Goal: Transaction & Acquisition: Obtain resource

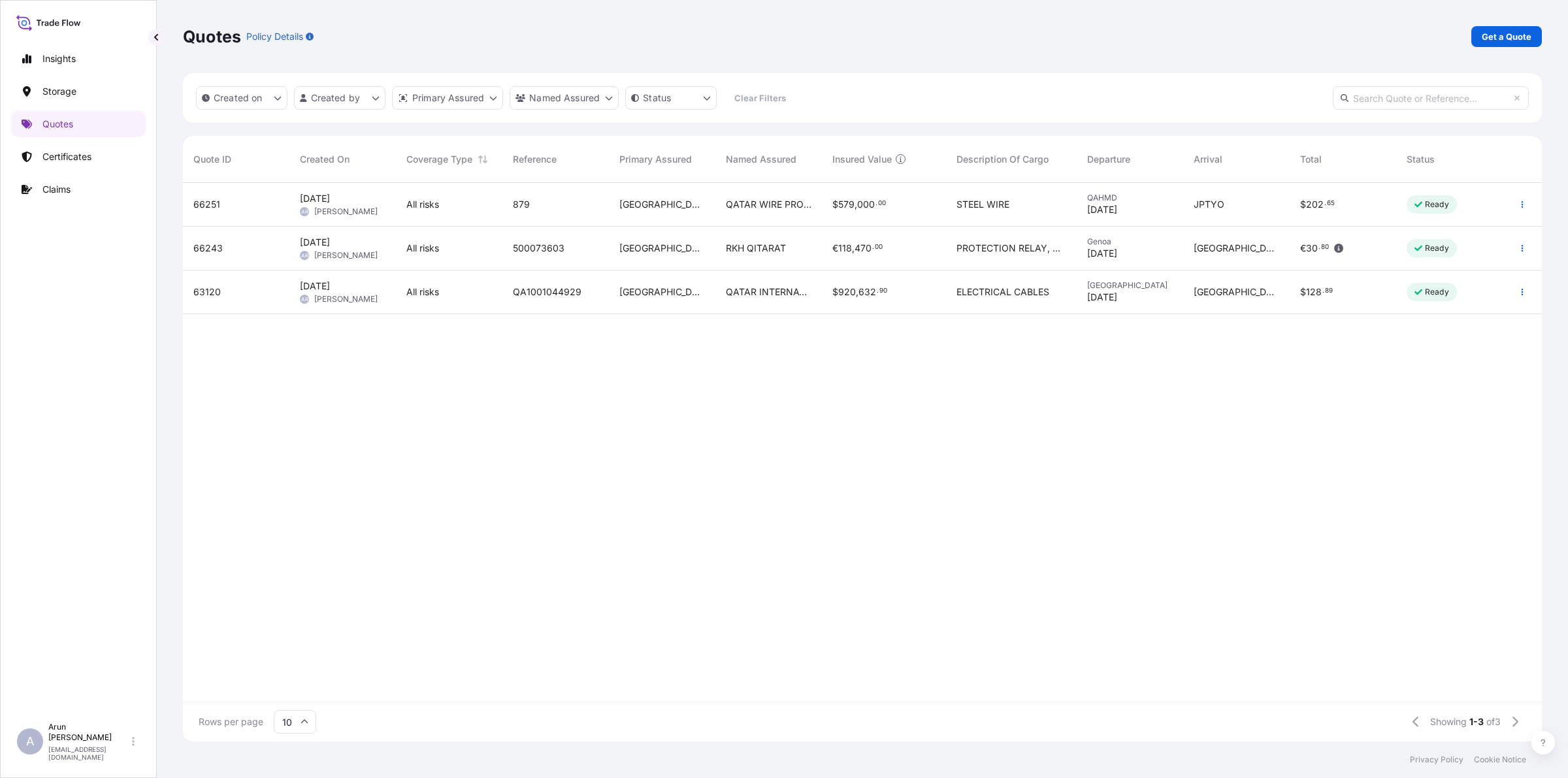
scroll to position [553, 1347]
click at [89, 157] on p "Certificates" at bounding box center [67, 157] width 49 height 13
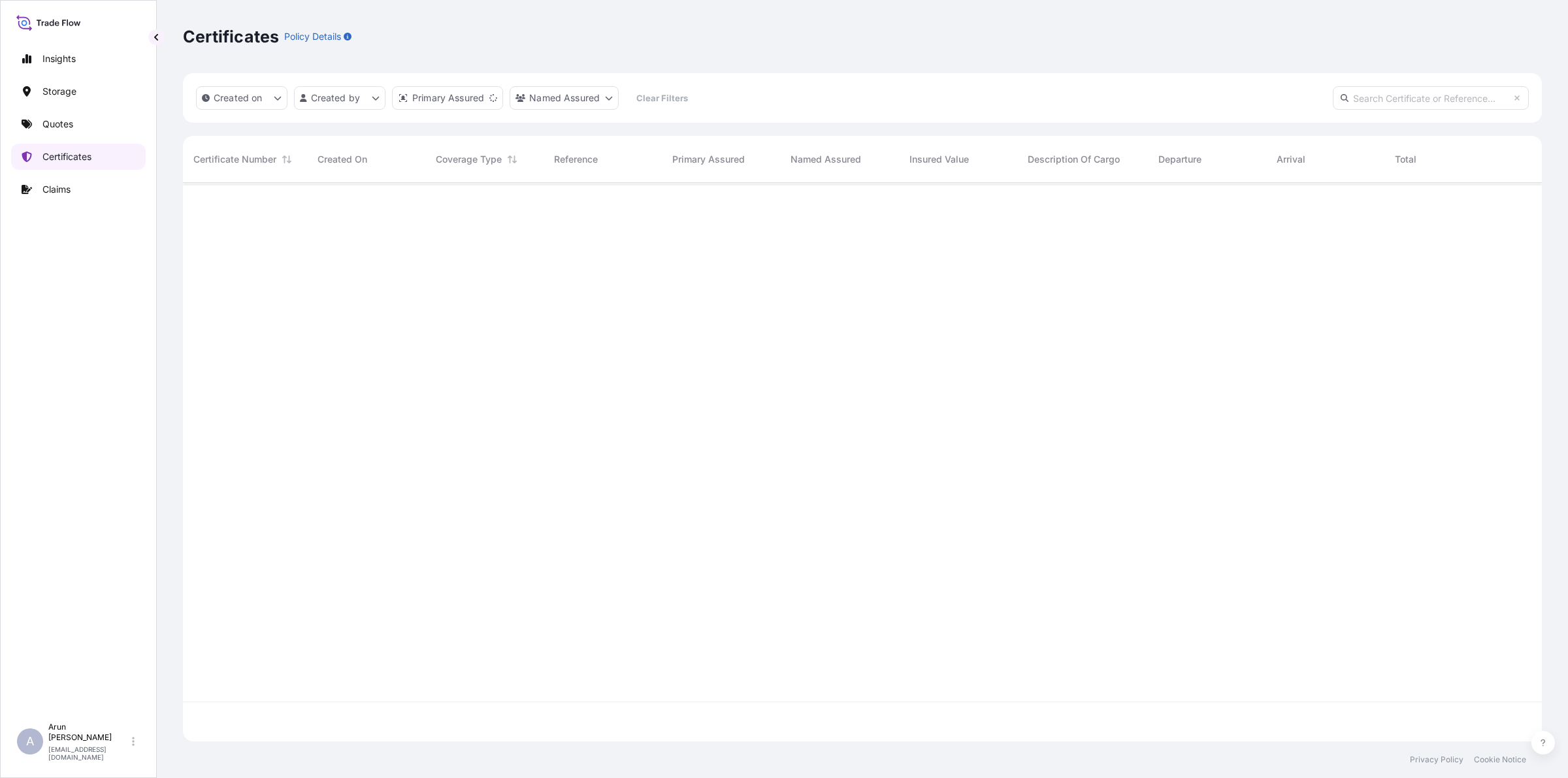
scroll to position [553, 1347]
click at [73, 129] on p "Quotes" at bounding box center [57, 124] width 31 height 13
click at [1516, 33] on p "Get a Quote" at bounding box center [1507, 37] width 49 height 13
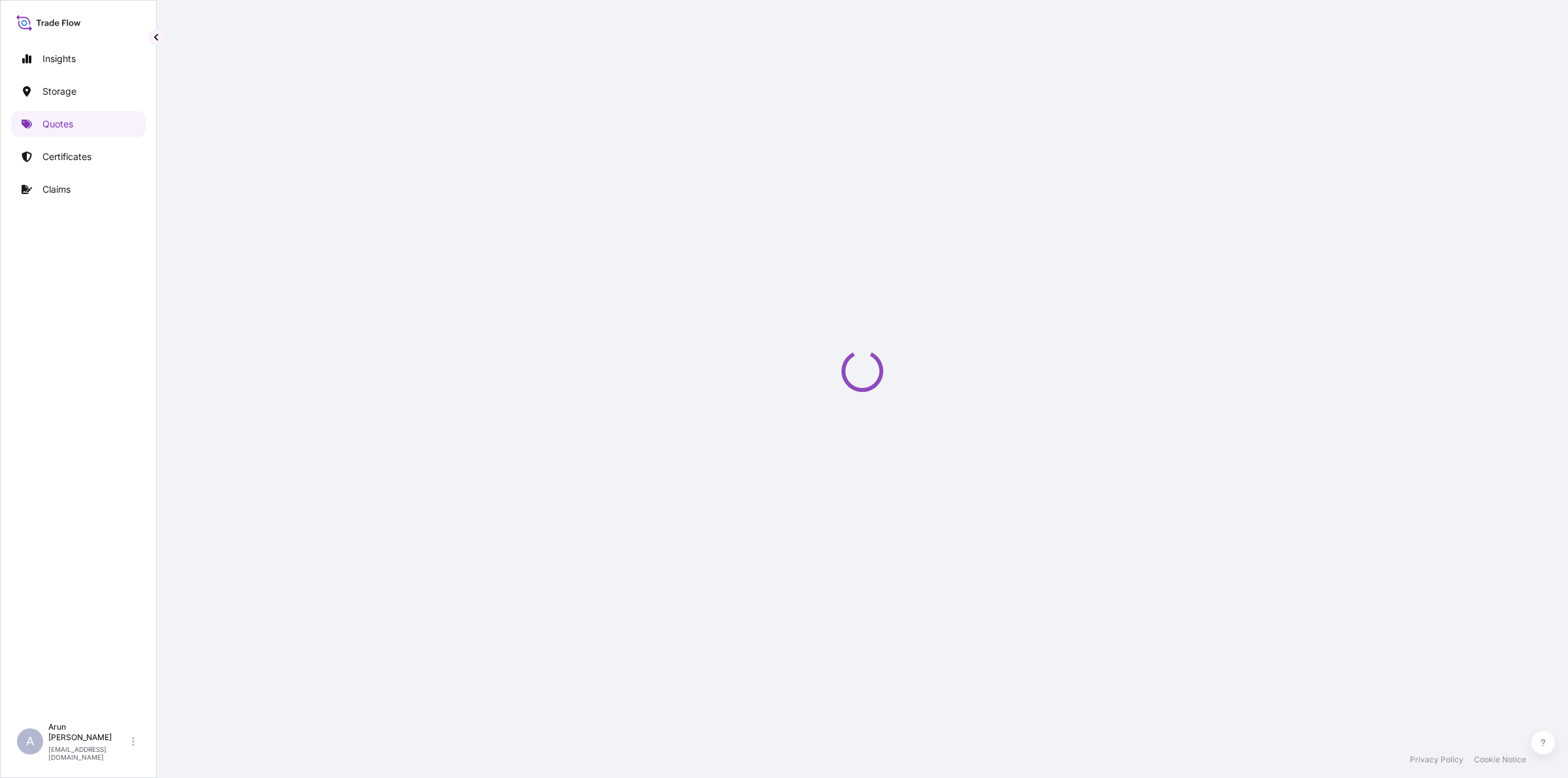
select select "Water"
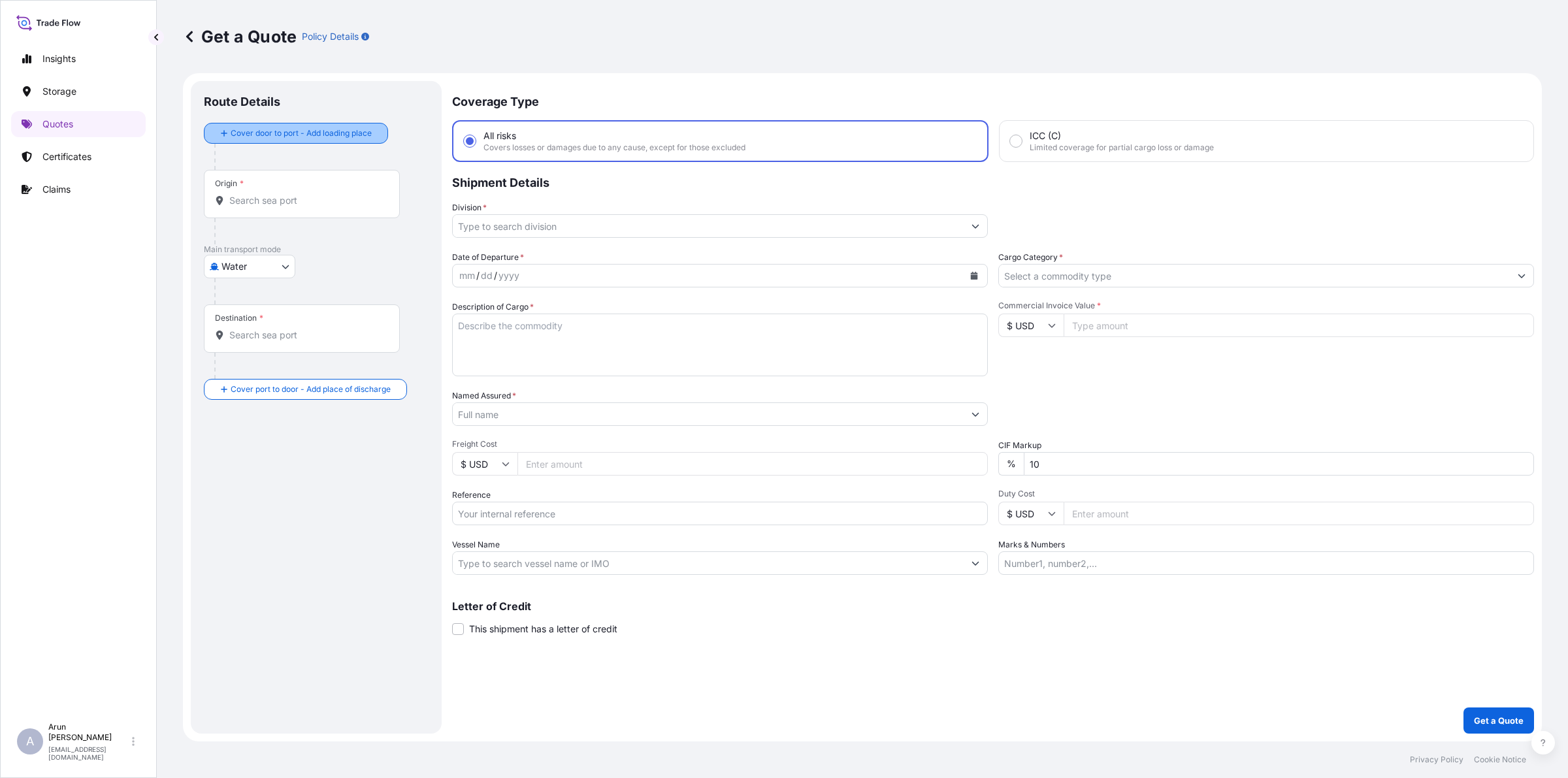
click at [269, 122] on div "Cover door to port - Add loading place" at bounding box center [296, 134] width 162 height 24
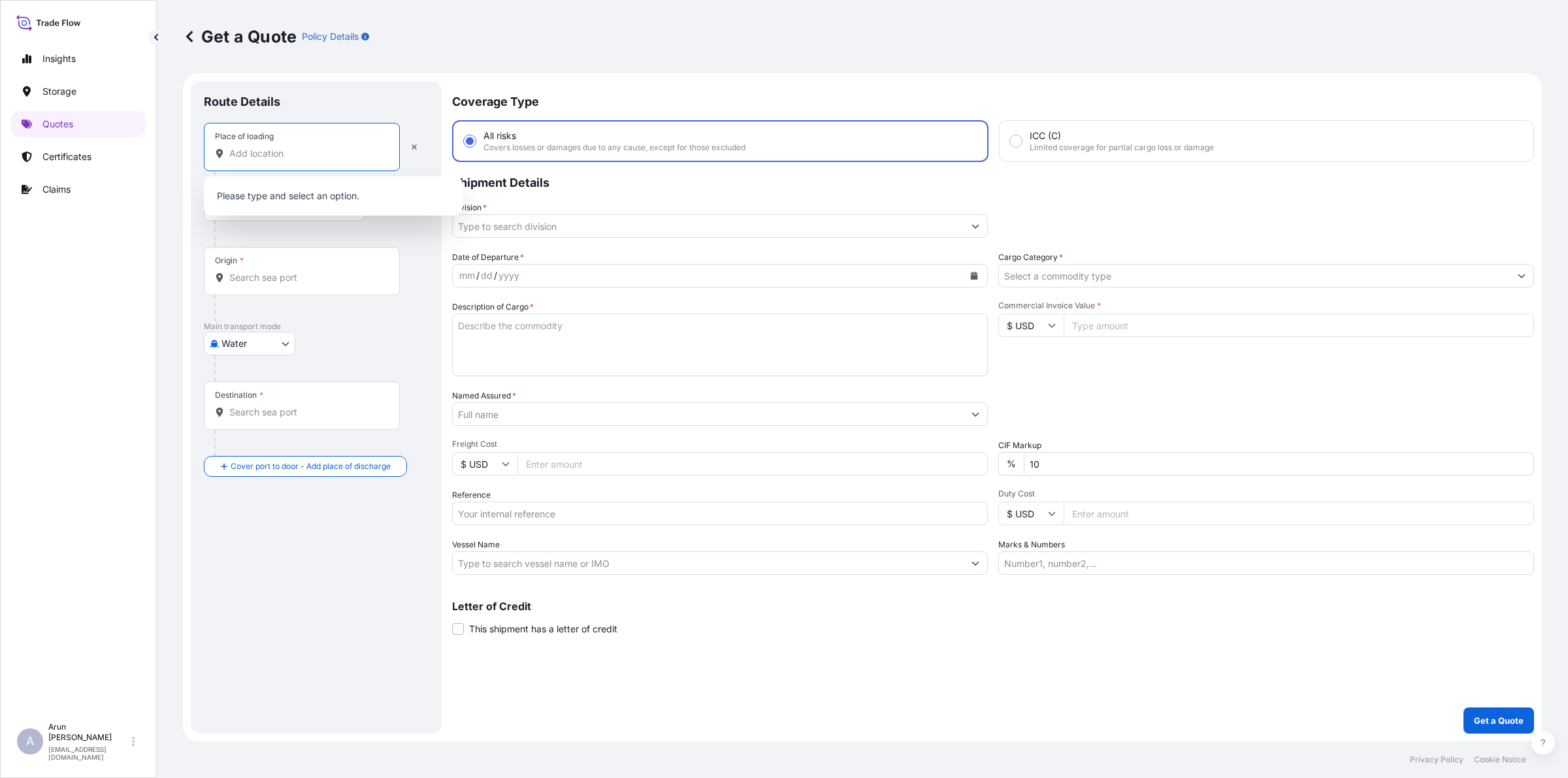
click at [283, 158] on input "Place of loading" at bounding box center [307, 154] width 155 height 13
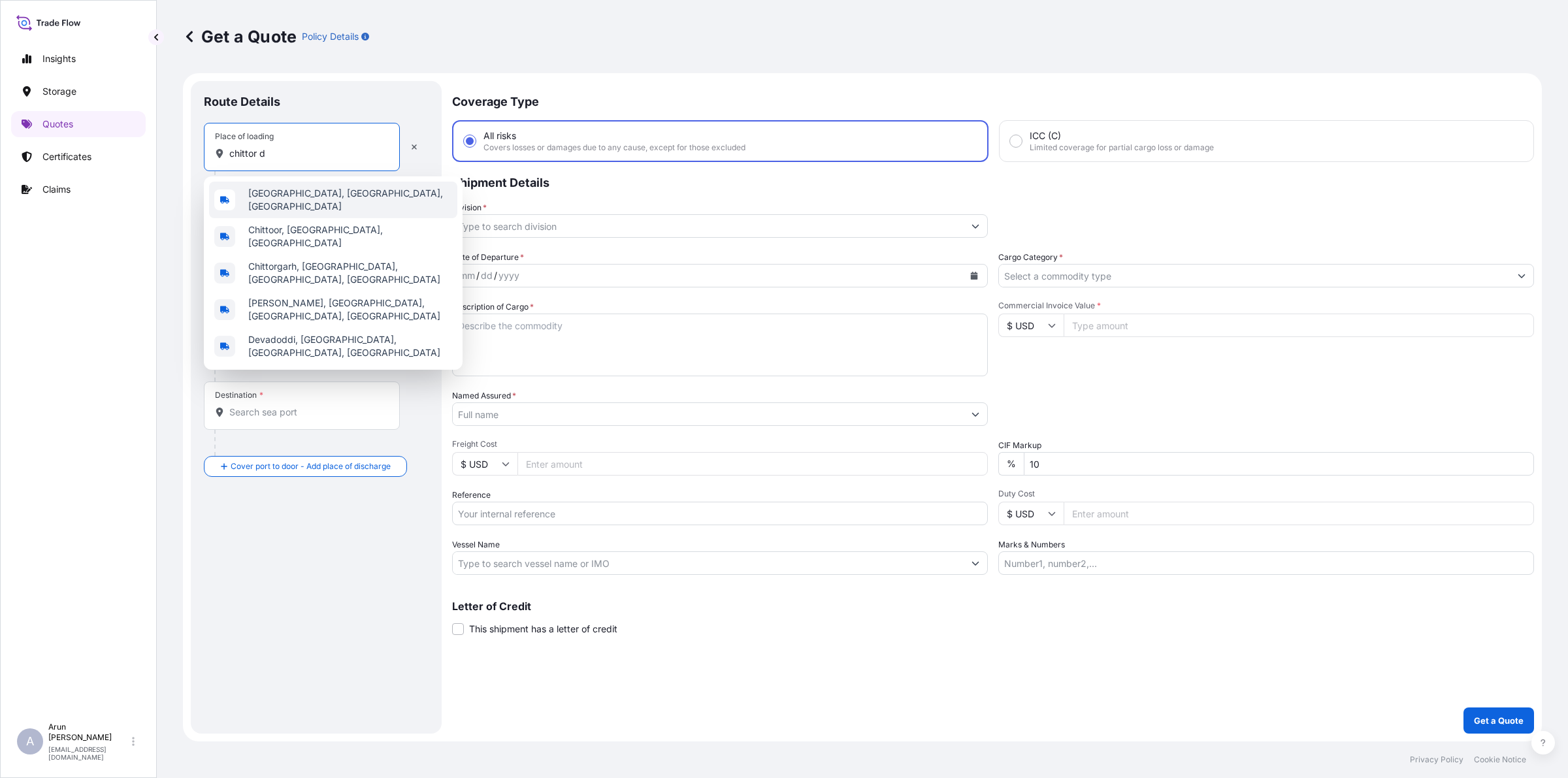
click at [304, 194] on span "[GEOGRAPHIC_DATA], [GEOGRAPHIC_DATA], [GEOGRAPHIC_DATA]" at bounding box center [351, 200] width 204 height 26
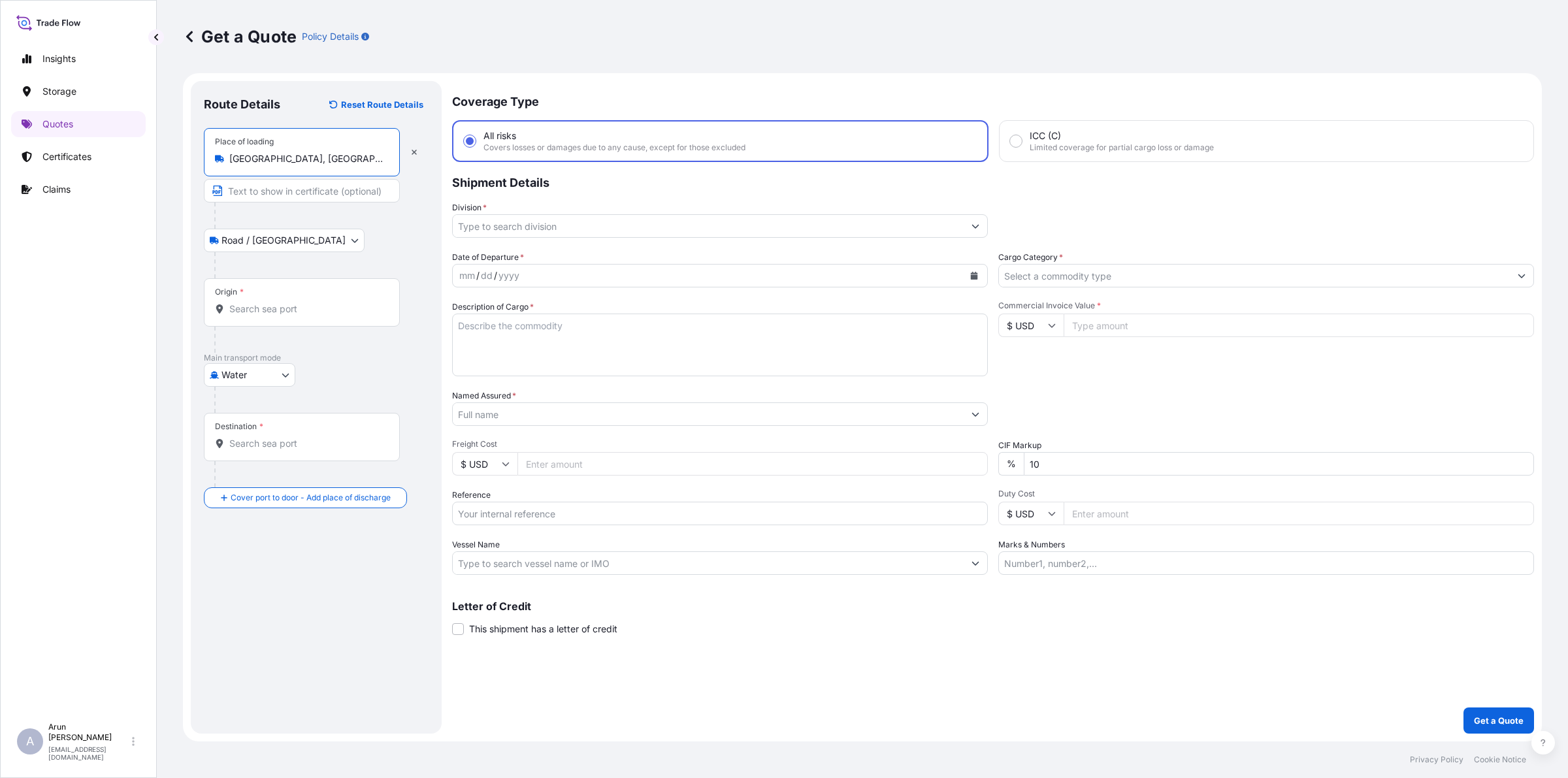
type input "[GEOGRAPHIC_DATA], [GEOGRAPHIC_DATA], [GEOGRAPHIC_DATA]"
click at [321, 190] on input "Text to appear on certificate" at bounding box center [302, 191] width 196 height 24
type input "IMI CRITICAL FZE, [GEOGRAPHIC_DATA], [GEOGRAPHIC_DATA]"
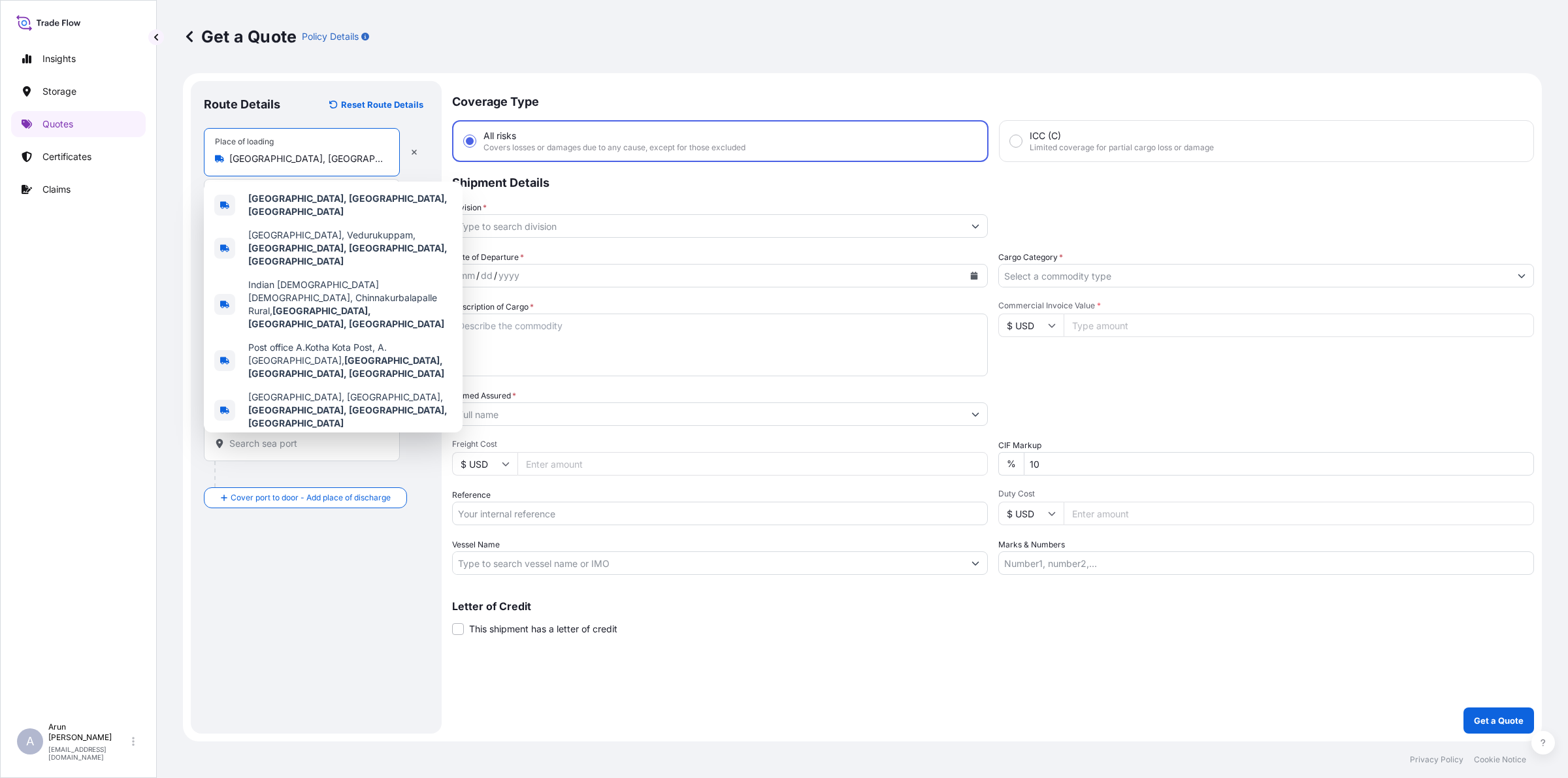
scroll to position [0, 14]
drag, startPoint x: 230, startPoint y: 155, endPoint x: 390, endPoint y: 167, distance: 160.4
click at [390, 167] on div "Place of loading [GEOGRAPHIC_DATA], [GEOGRAPHIC_DATA], [GEOGRAPHIC_DATA]" at bounding box center [302, 152] width 196 height 49
click at [272, 201] on b "[GEOGRAPHIC_DATA], [GEOGRAPHIC_DATA], [GEOGRAPHIC_DATA]" at bounding box center [348, 205] width 199 height 24
type input "[GEOGRAPHIC_DATA], [GEOGRAPHIC_DATA], [GEOGRAPHIC_DATA]"
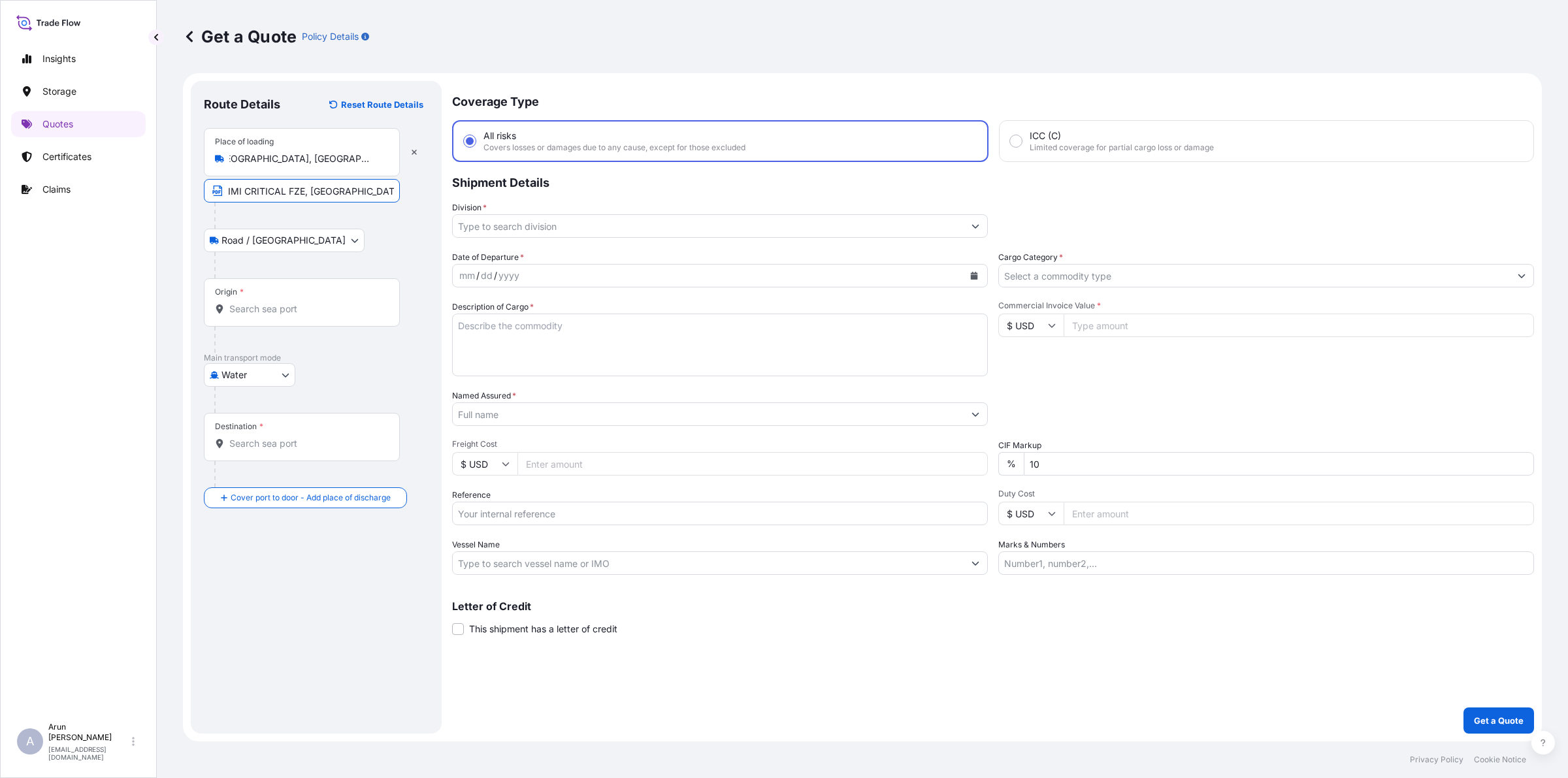
scroll to position [0, 0]
drag, startPoint x: 308, startPoint y: 190, endPoint x: 382, endPoint y: 197, distance: 74.3
click at [382, 197] on input "IMI CRITICAL FZE, [GEOGRAPHIC_DATA], [GEOGRAPHIC_DATA]" at bounding box center [302, 191] width 196 height 24
paste input "[GEOGRAPHIC_DATA], [GEOGRAPHIC_DATA], [GEOGRAPHIC_DATA]"
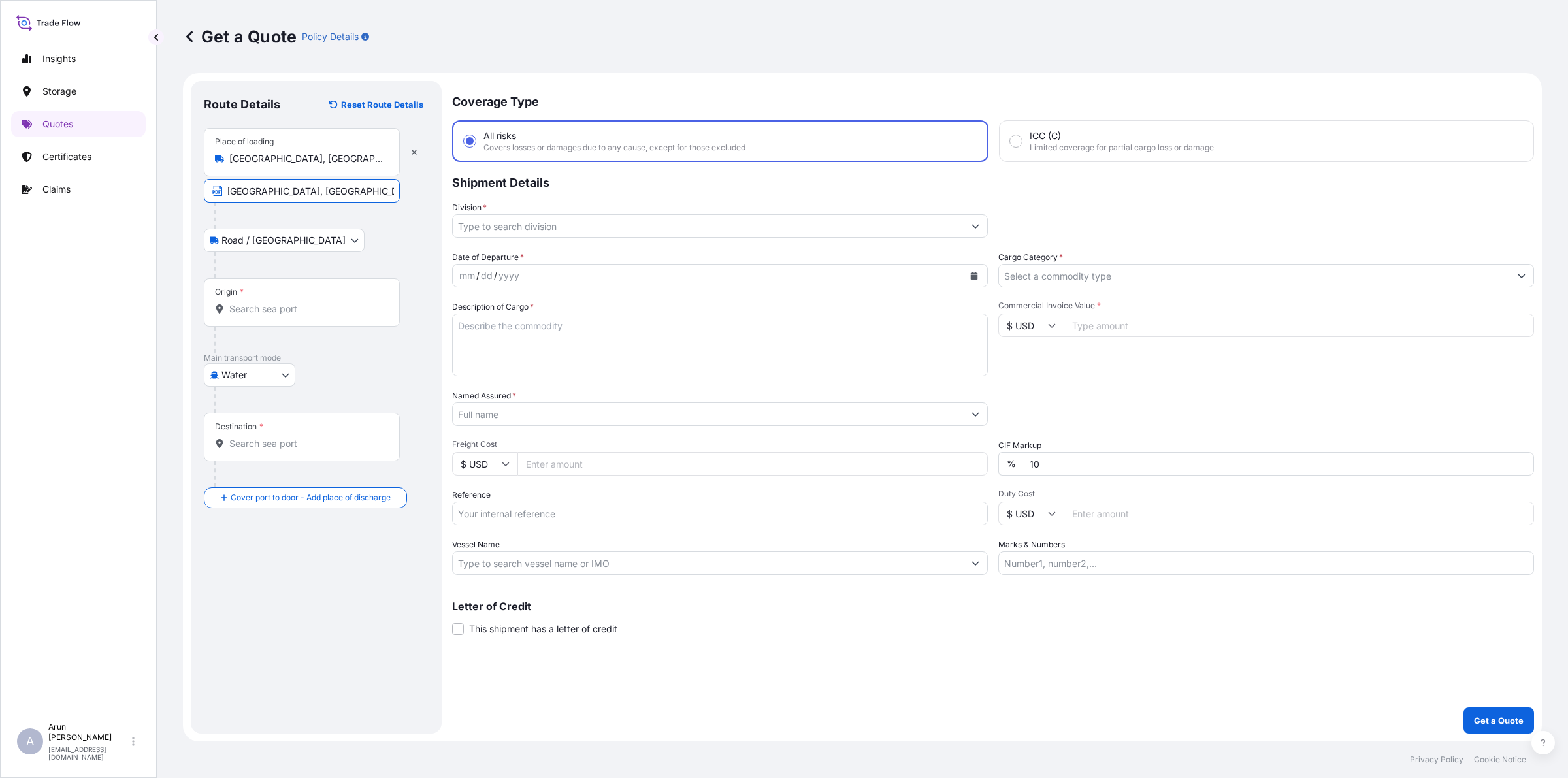
type input "IMI CRITICAL FZE, [GEOGRAPHIC_DATA], [GEOGRAPHIC_DATA], [GEOGRAPHIC_DATA]"
click at [292, 314] on input "Origin *" at bounding box center [307, 309] width 155 height 13
type input "INNSA - [GEOGRAPHIC_DATA] ([PERSON_NAME]), [GEOGRAPHIC_DATA]"
click at [289, 472] on input "Destination *" at bounding box center [307, 469] width 155 height 13
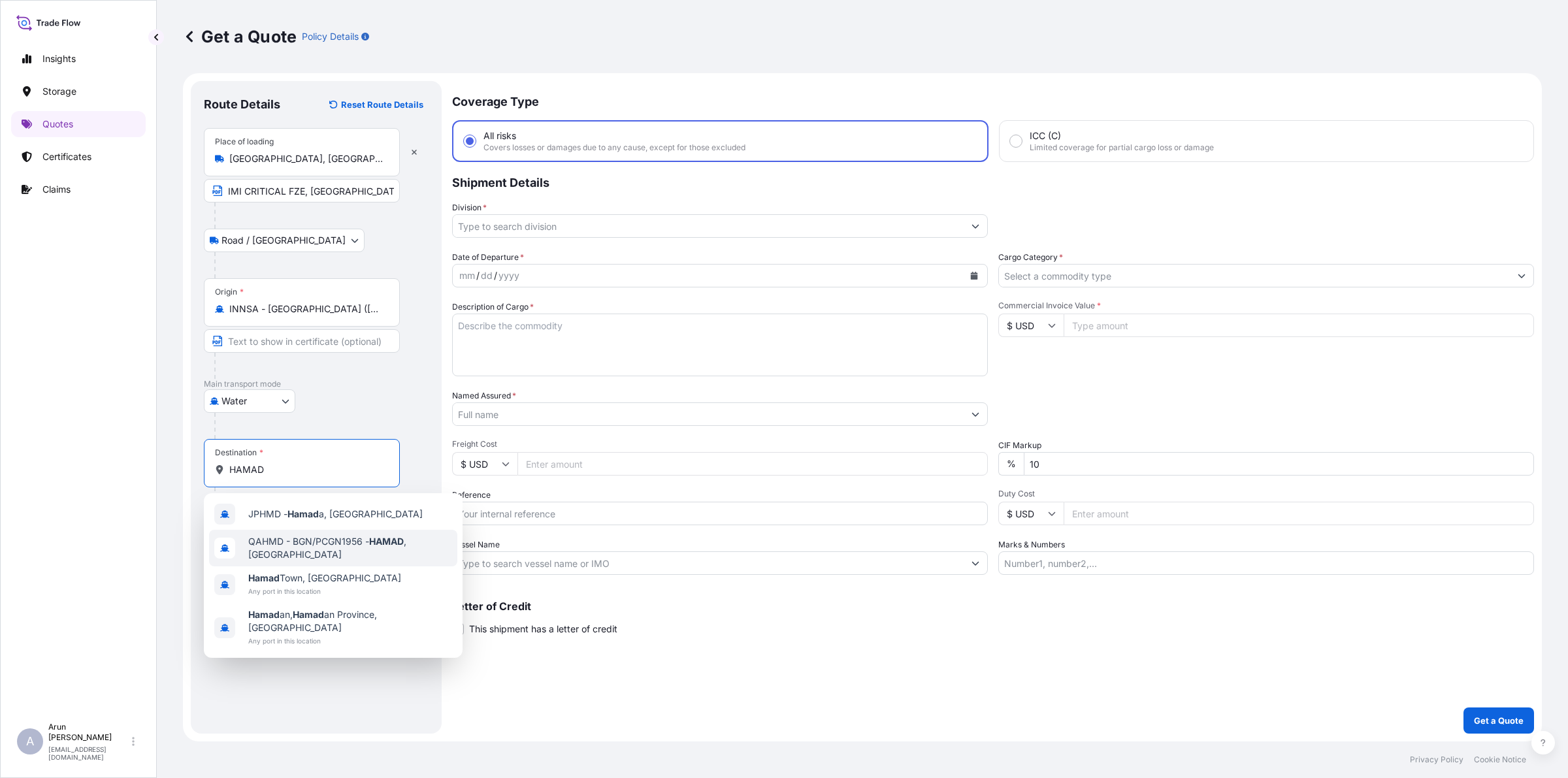
click at [299, 539] on span "QAHMD - BGN/PCGN1956 - HAMAD , [GEOGRAPHIC_DATA]" at bounding box center [351, 548] width 204 height 26
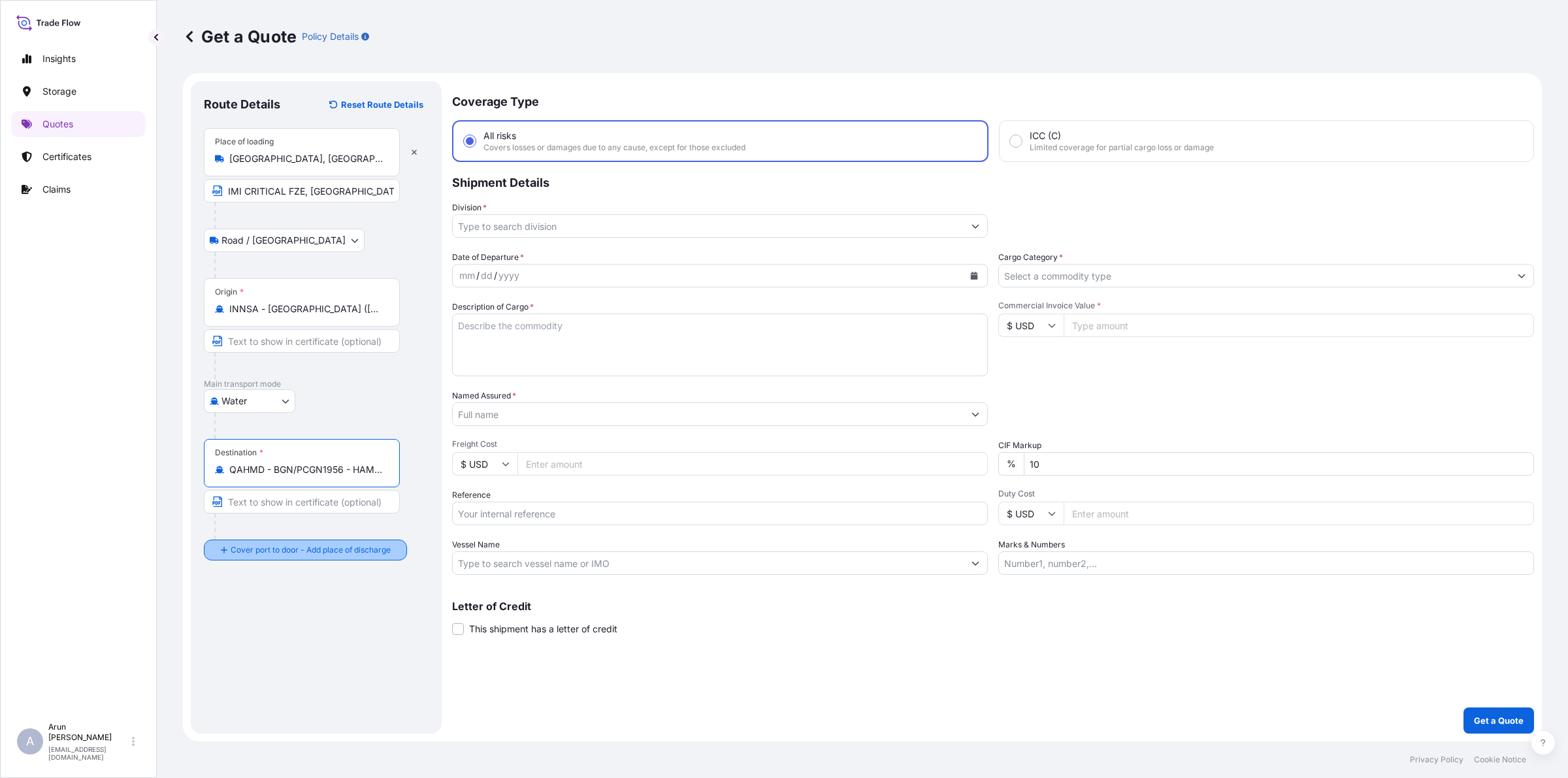
type input "QAHMD - BGN/PCGN1956 - HAMAD, [GEOGRAPHIC_DATA]"
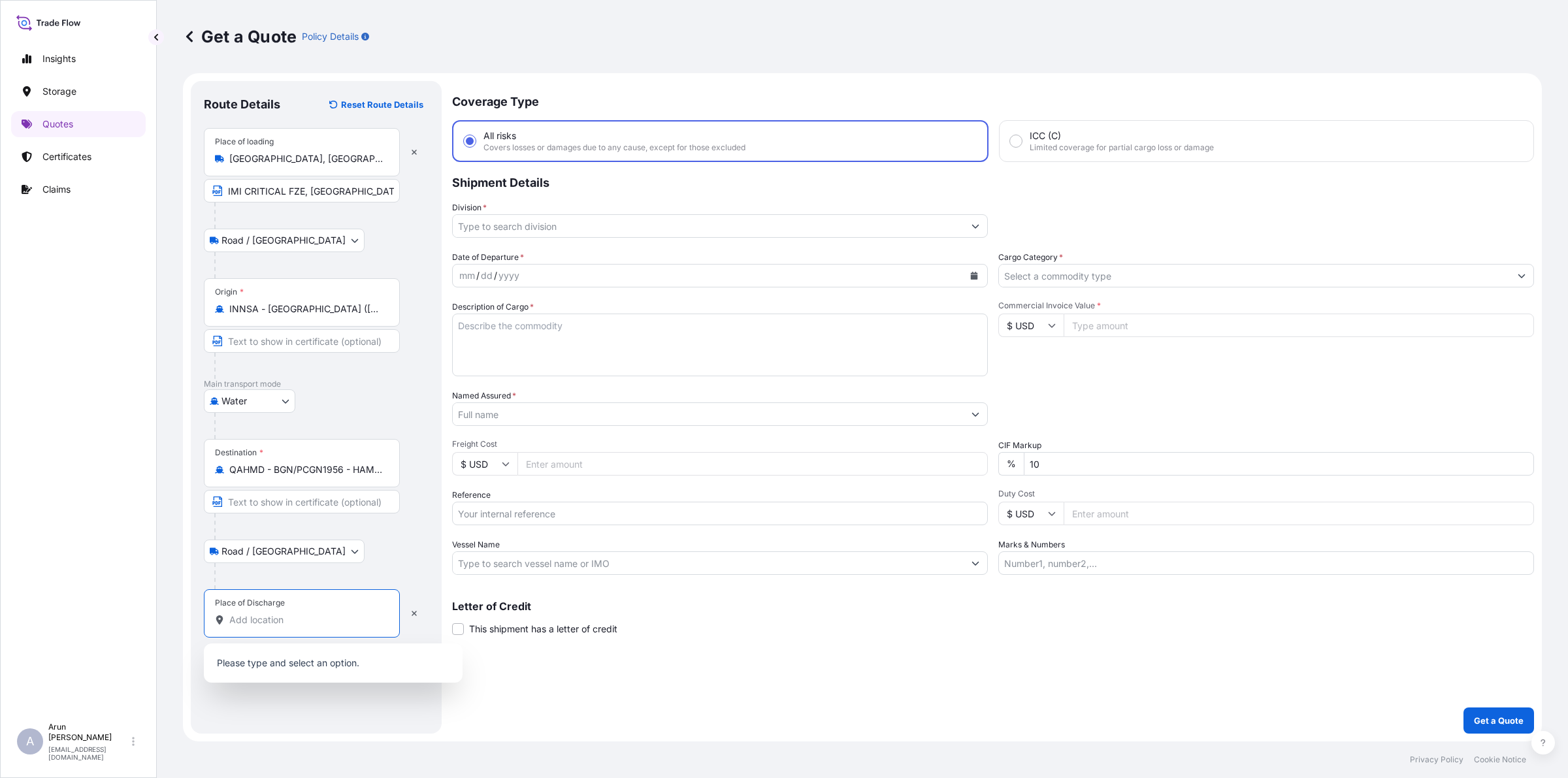
click at [292, 621] on input "Place of Discharge" at bounding box center [307, 620] width 155 height 13
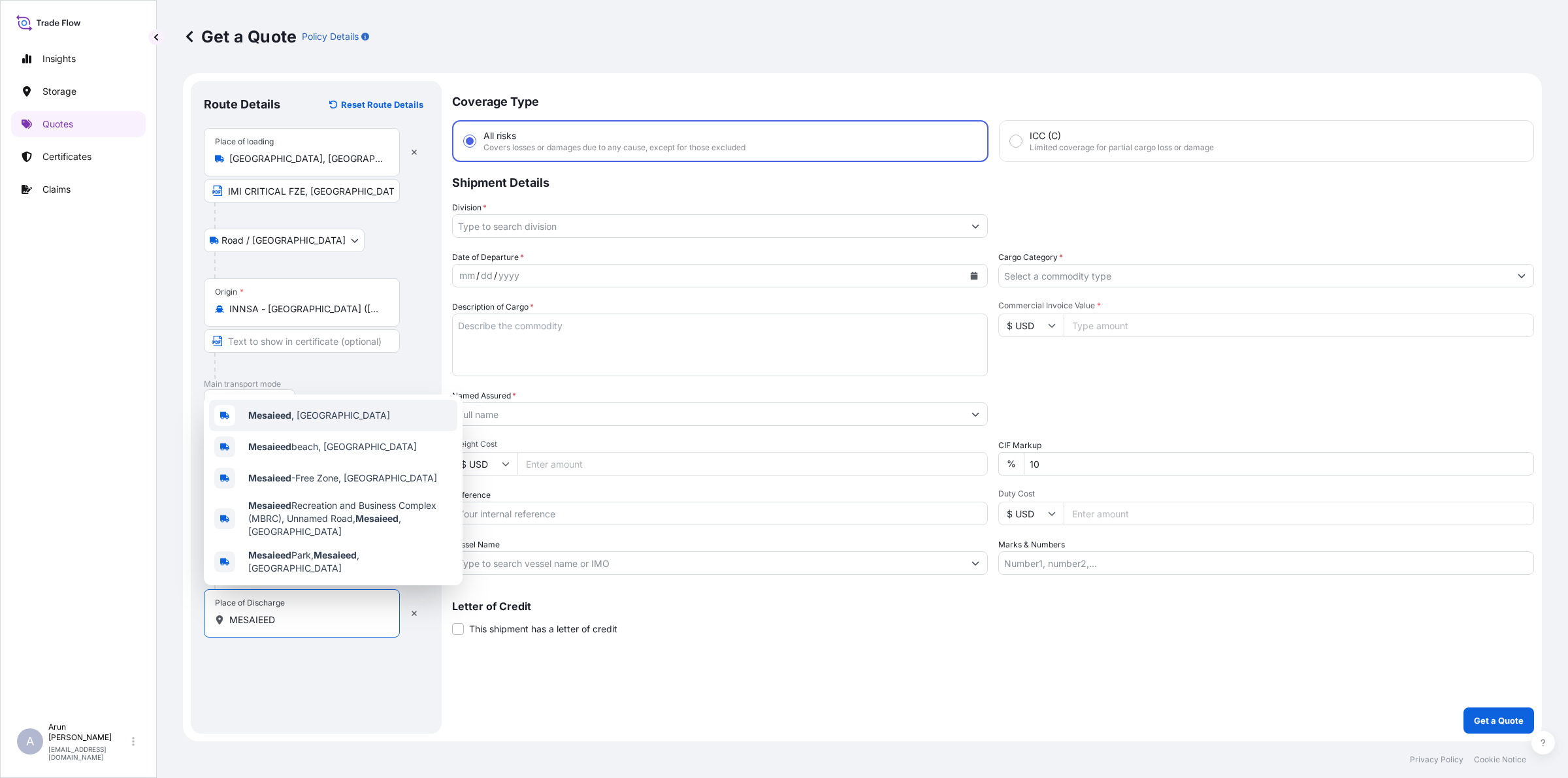
click at [253, 420] on b "Mesaieed" at bounding box center [270, 415] width 43 height 11
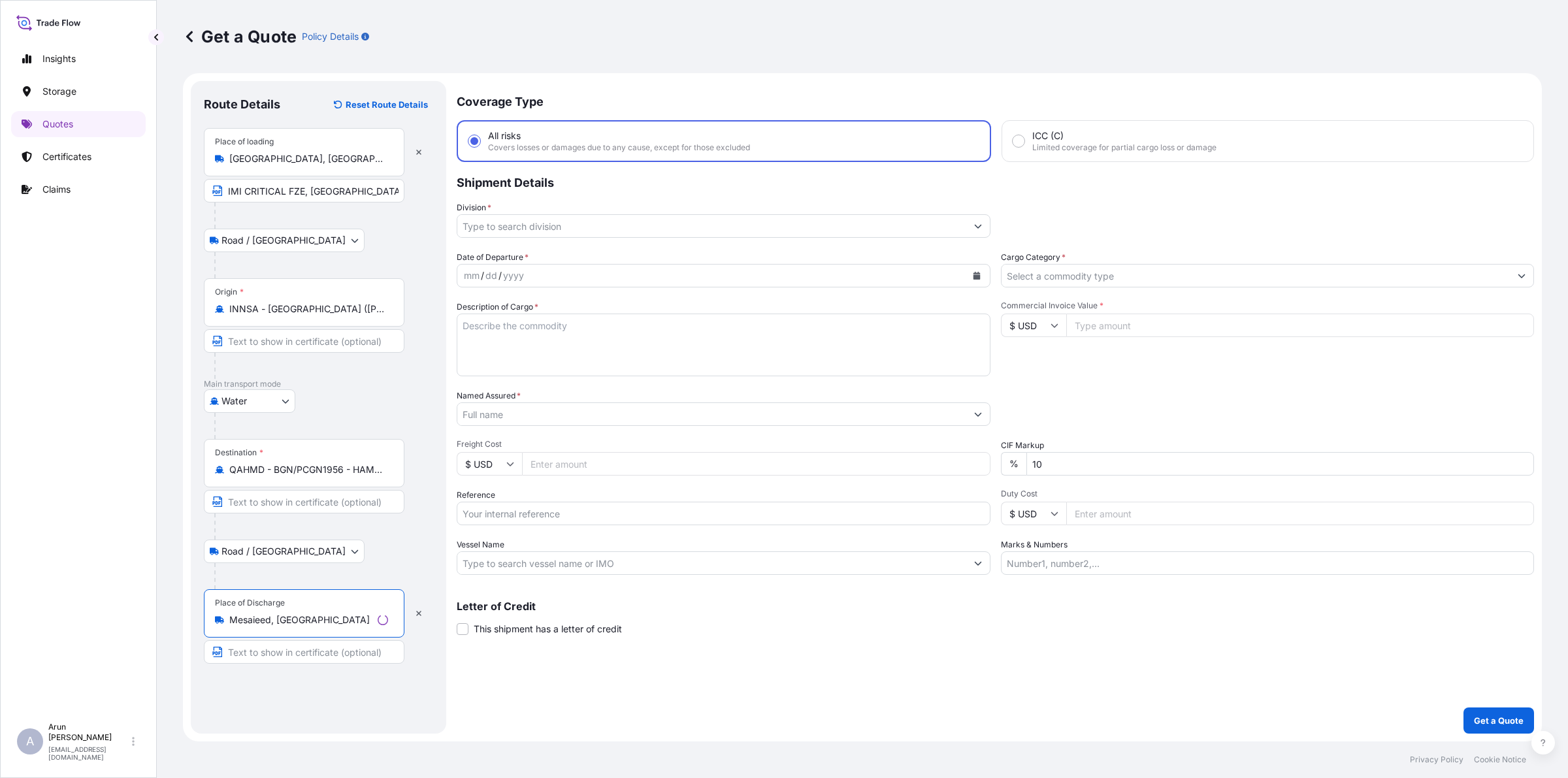
type input "Mesaieed, [GEOGRAPHIC_DATA]"
click at [314, 651] on input "Text to appear on certificate" at bounding box center [304, 652] width 201 height 24
type input "MESAIEED POWER COMPANY LIMITED, [GEOGRAPHIC_DATA], [GEOGRAPHIC_DATA]"
click at [389, 655] on input "MESAIEED POWER COMPANY LIMITED, [GEOGRAPHIC_DATA], [GEOGRAPHIC_DATA]" at bounding box center [302, 652] width 196 height 24
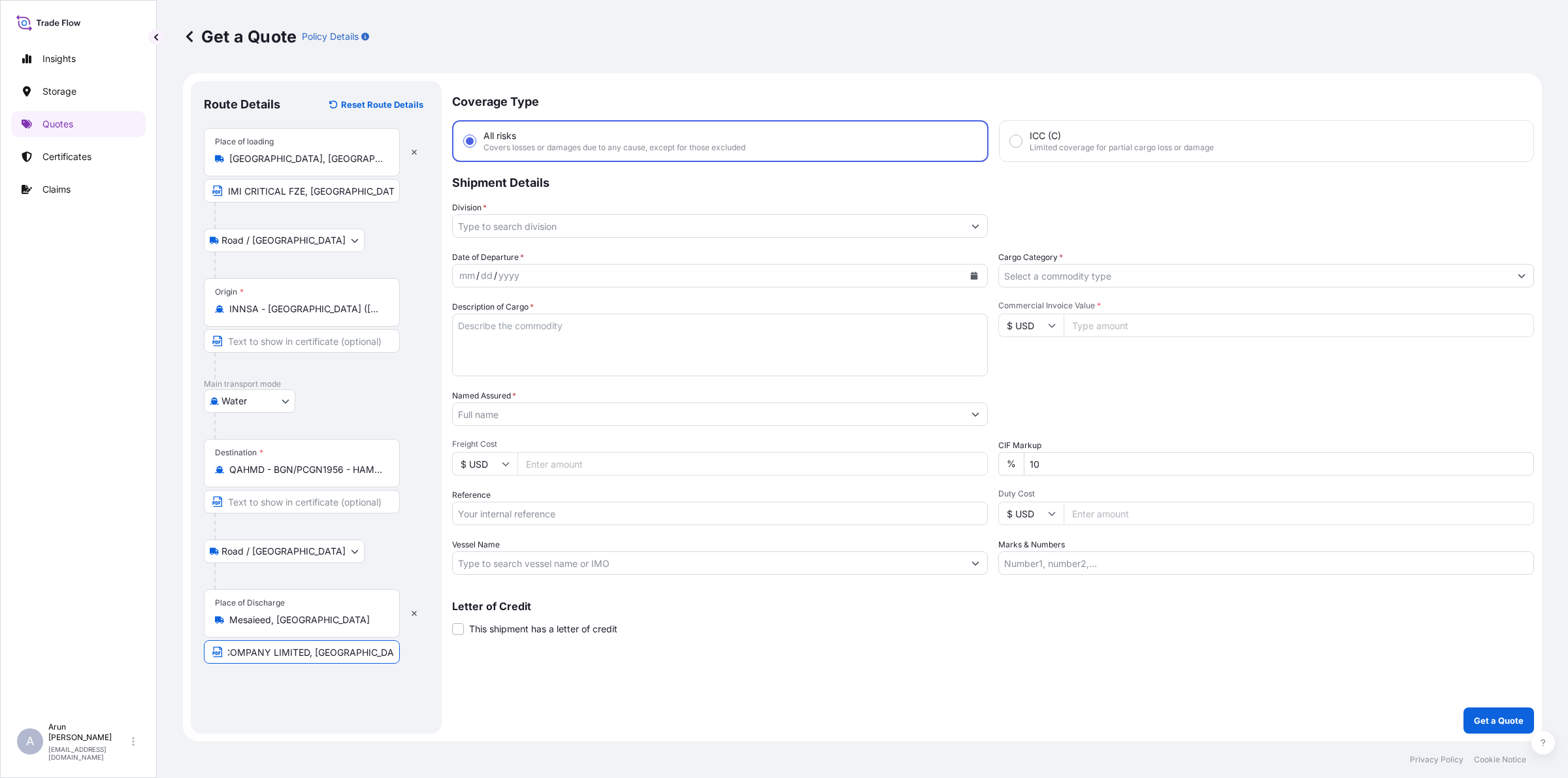
click at [328, 654] on input "MESAIEED POWER COMPANY LIMITED, [GEOGRAPHIC_DATA], [GEOGRAPHIC_DATA]" at bounding box center [302, 652] width 196 height 24
click at [300, 609] on div "Place of Discharge Mesaieed, [GEOGRAPHIC_DATA]" at bounding box center [302, 613] width 196 height 49
click at [300, 613] on input "Mesaieed, [GEOGRAPHIC_DATA]" at bounding box center [307, 620] width 155 height 13
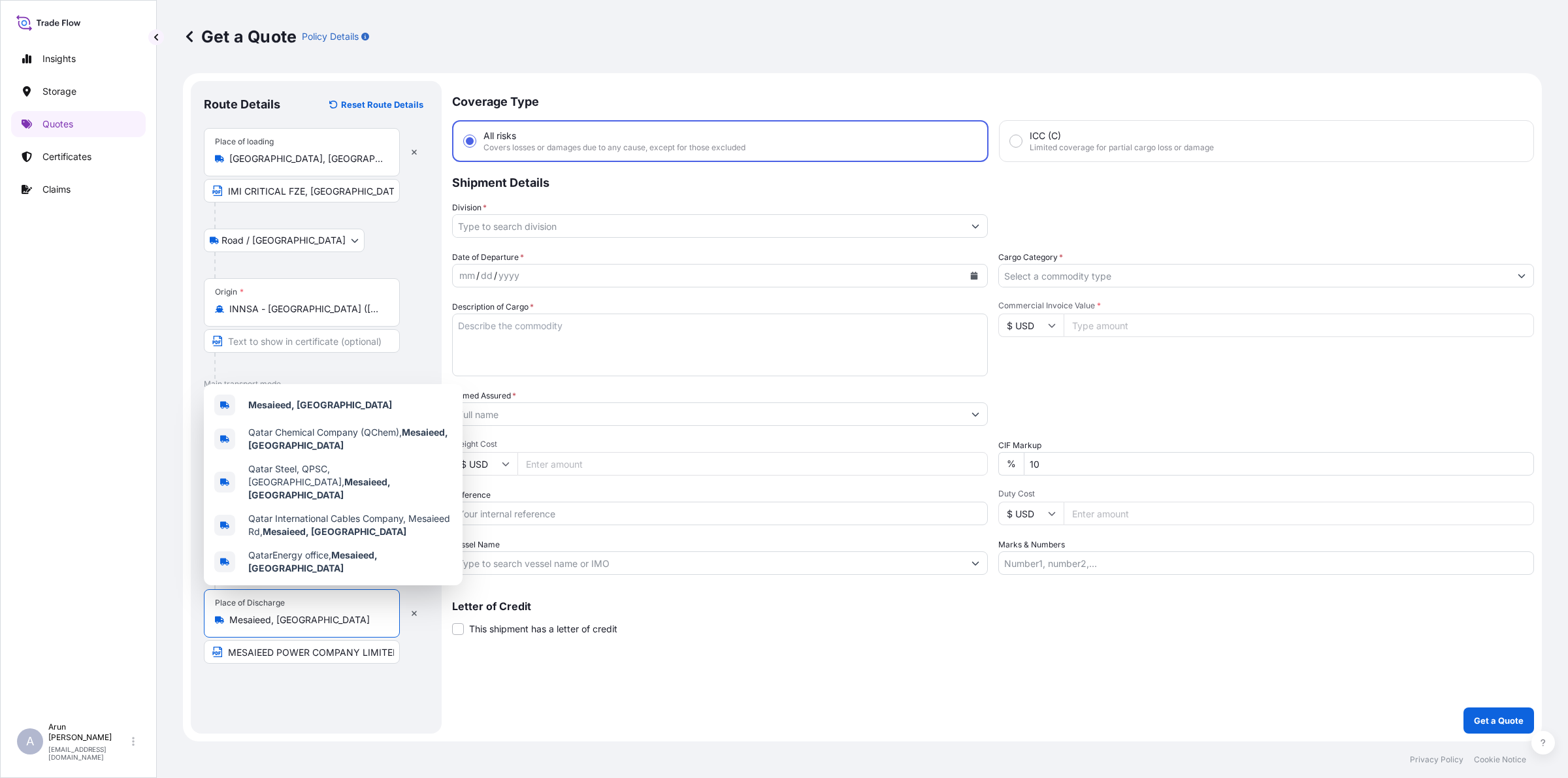
click at [591, 227] on input "Division *" at bounding box center [708, 226] width 511 height 24
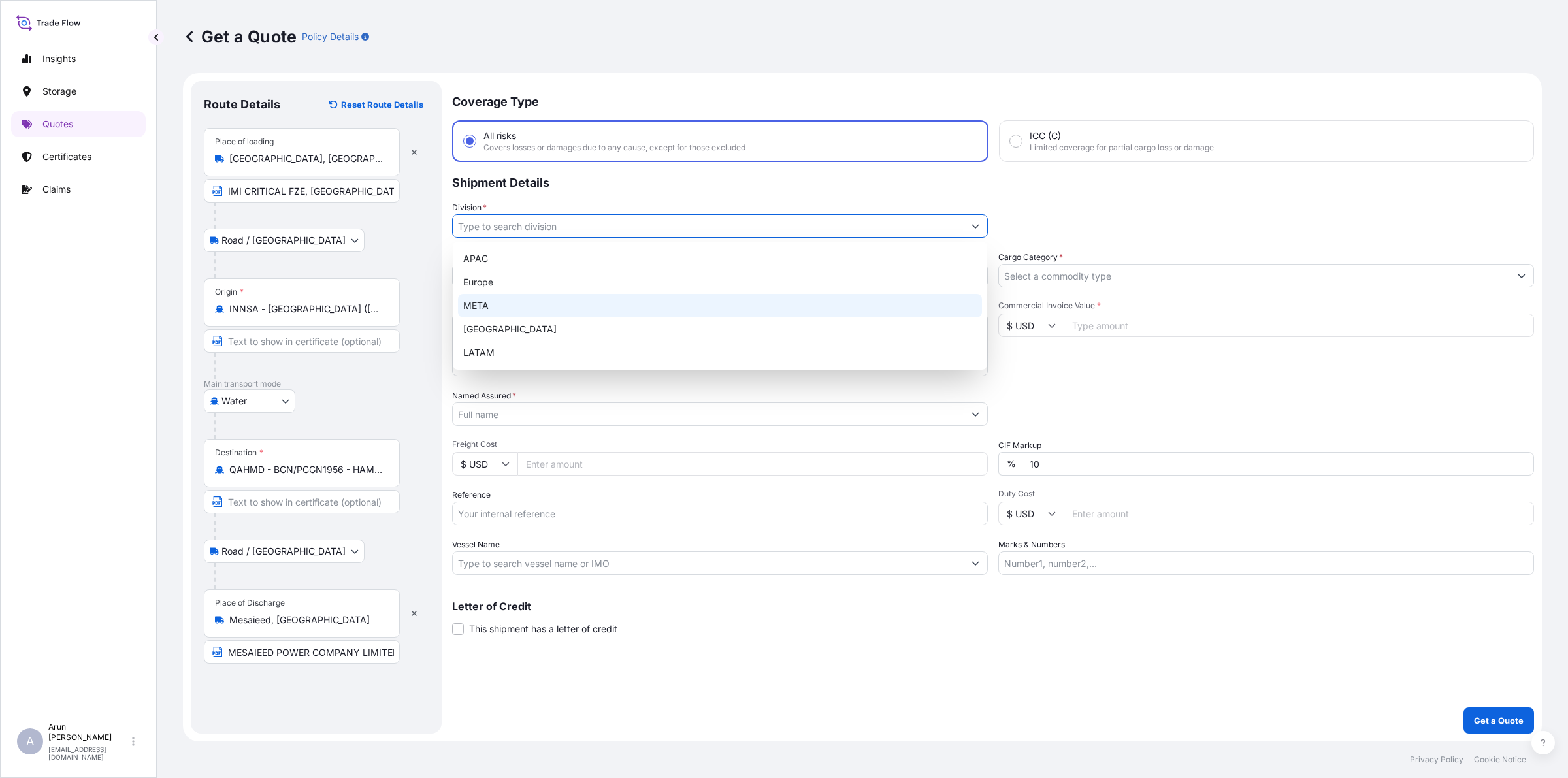
click at [474, 306] on div "META" at bounding box center [720, 306] width 524 height 24
type input "META"
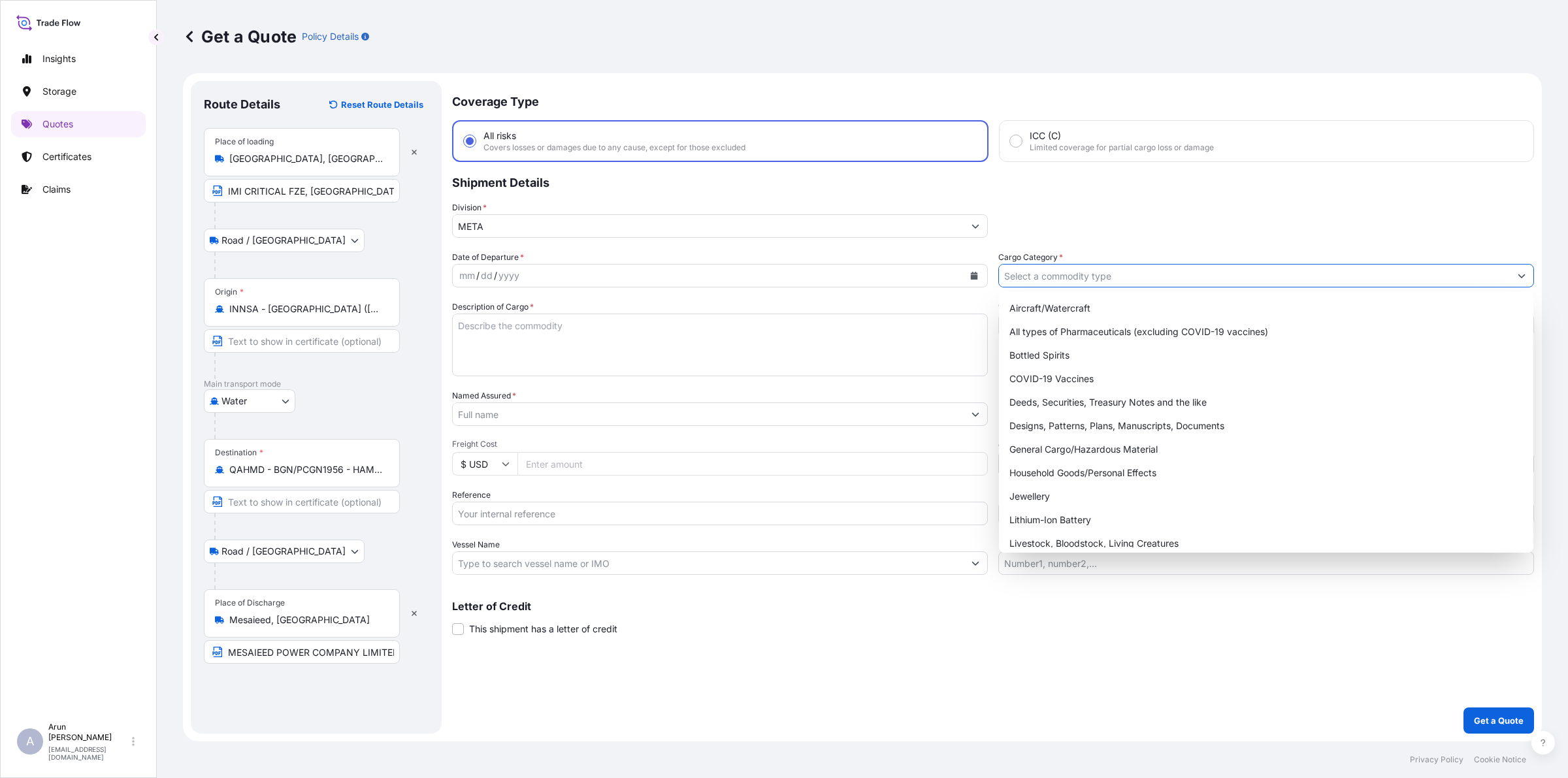
click at [1078, 276] on input "Cargo Category *" at bounding box center [1254, 276] width 511 height 24
click at [1043, 441] on div "General Cargo/Hazardous Material" at bounding box center [1266, 449] width 524 height 24
type input "General Cargo/Hazardous Material"
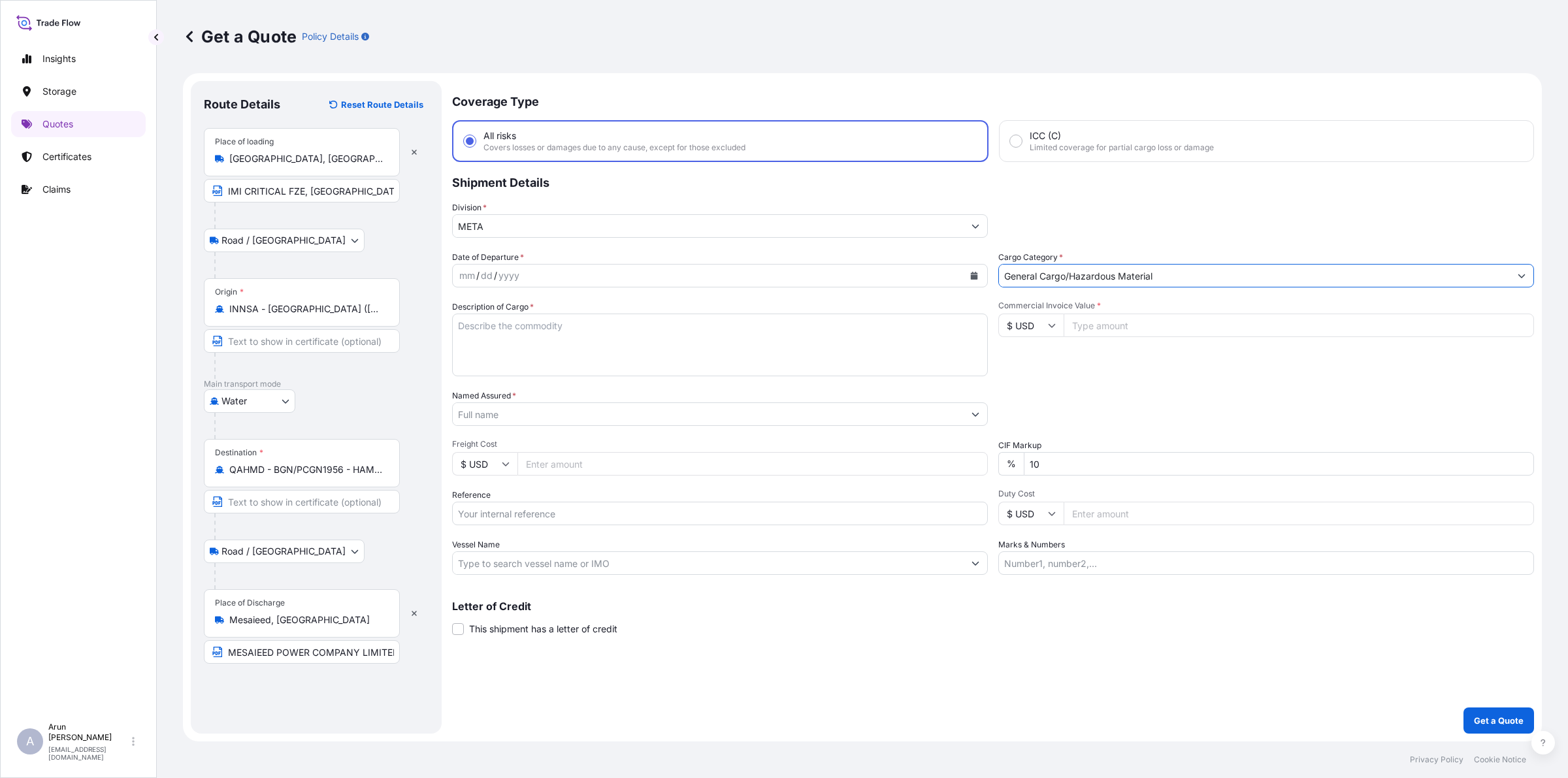
click at [975, 276] on icon "Calendar" at bounding box center [974, 276] width 7 height 8
click at [505, 357] on div "1" at bounding box center [500, 360] width 24 height 24
click at [515, 350] on textarea "Description of Cargo *" at bounding box center [719, 345] width 535 height 63
type textarea "DAM-BGE, STEAM PIPE 12 INCH, P22, WATER CONNECTION 2 INCH LINER 8 INCH"
click at [508, 416] on input "Named Assured *" at bounding box center [708, 414] width 511 height 24
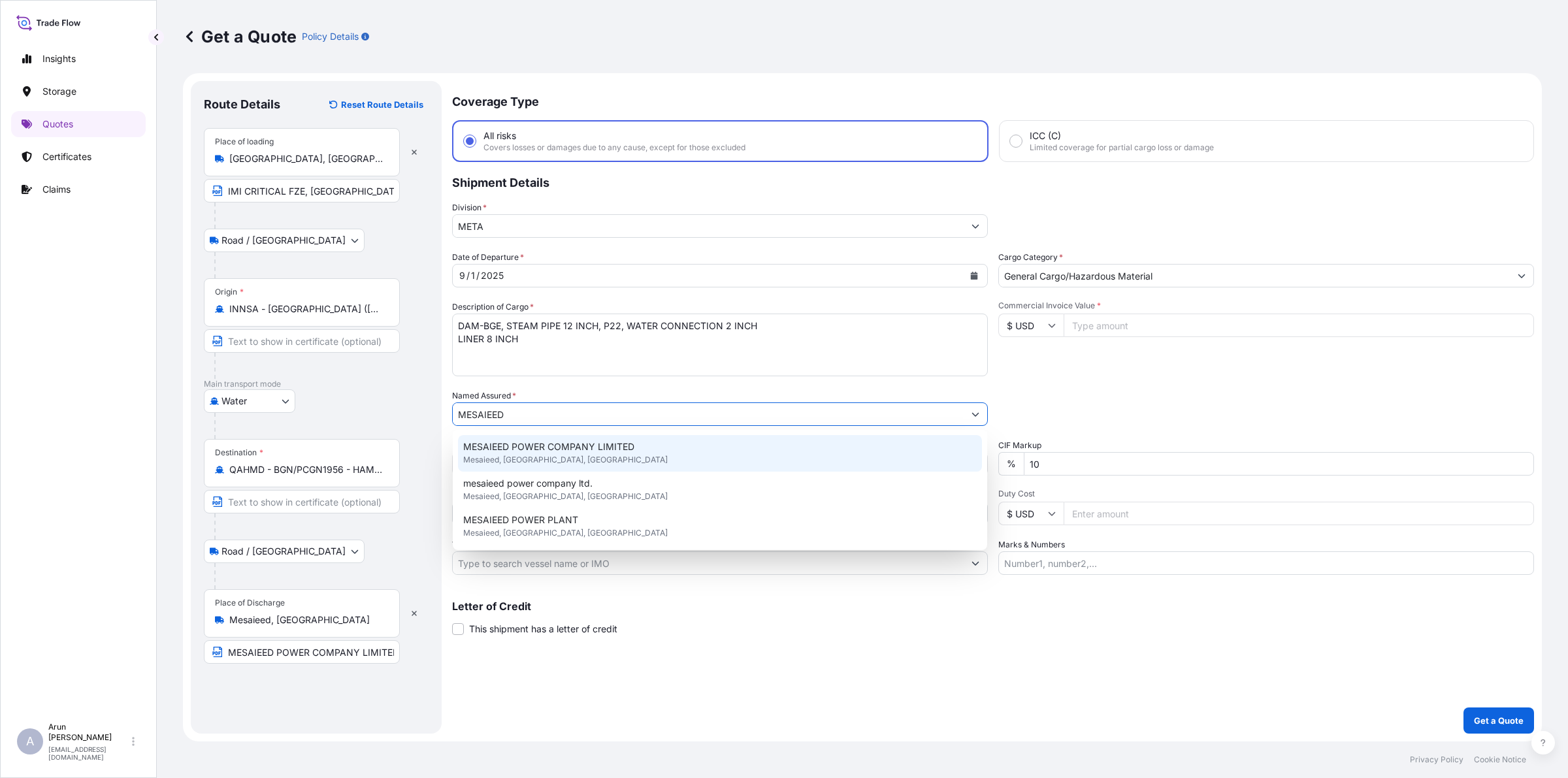
click at [532, 459] on span "Mesaieed, [GEOGRAPHIC_DATA], [GEOGRAPHIC_DATA]" at bounding box center [565, 459] width 205 height 13
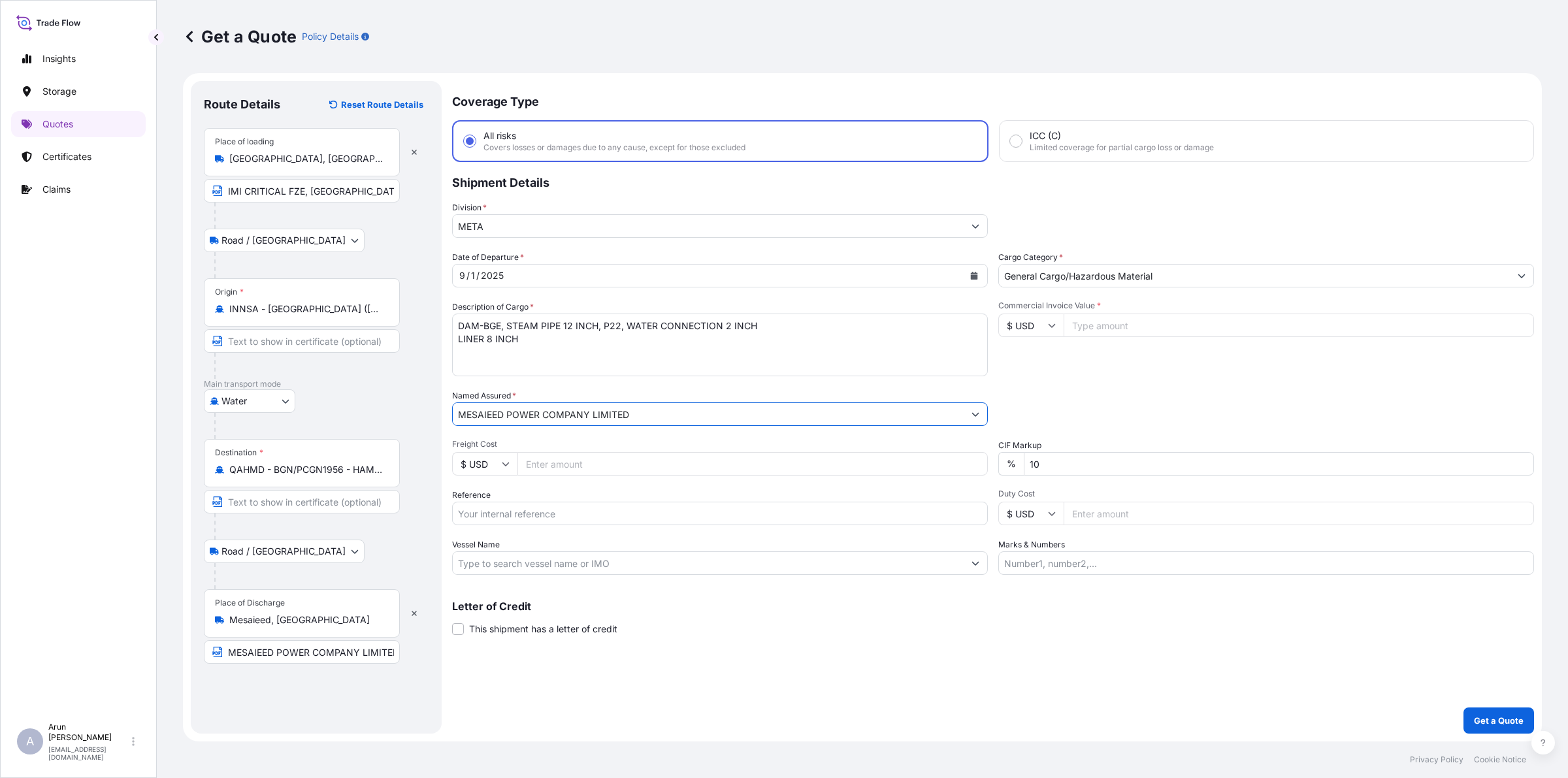
type input "MESAIEED POWER COMPANY LIMITED"
click at [1163, 325] on input "Commercial Invoice Value *" at bounding box center [1299, 326] width 470 height 24
type input "70500"
click at [735, 467] on input "Freight Cost" at bounding box center [752, 463] width 470 height 24
type input "500"
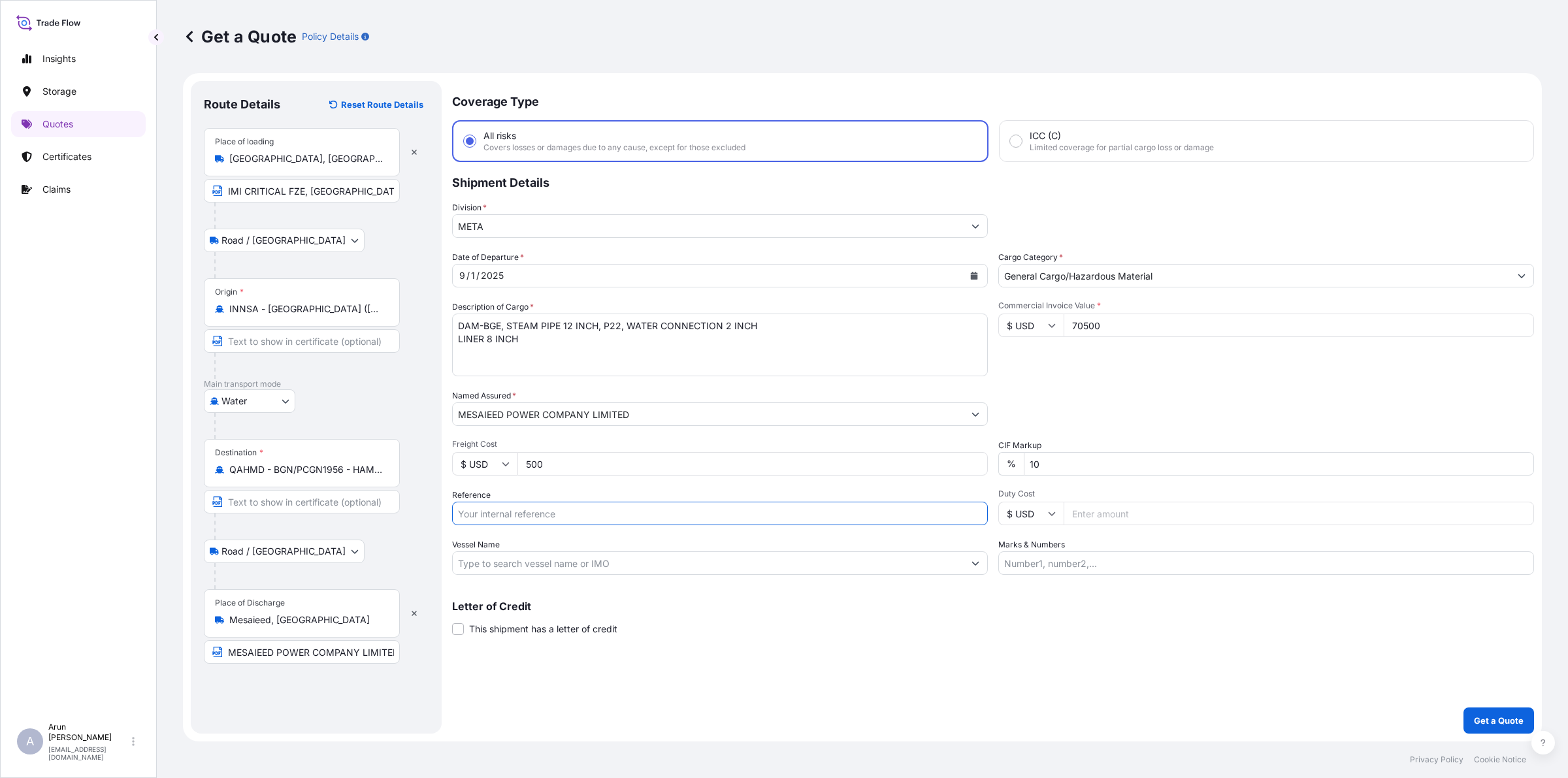
click at [501, 514] on input "Reference" at bounding box center [719, 514] width 535 height 24
type input "BL NO: NSA/HMD/CSSI/166585"
drag, startPoint x: 503, startPoint y: 572, endPoint x: 512, endPoint y: 569, distance: 9.5
click at [504, 573] on div at bounding box center [719, 563] width 535 height 24
type input "S"
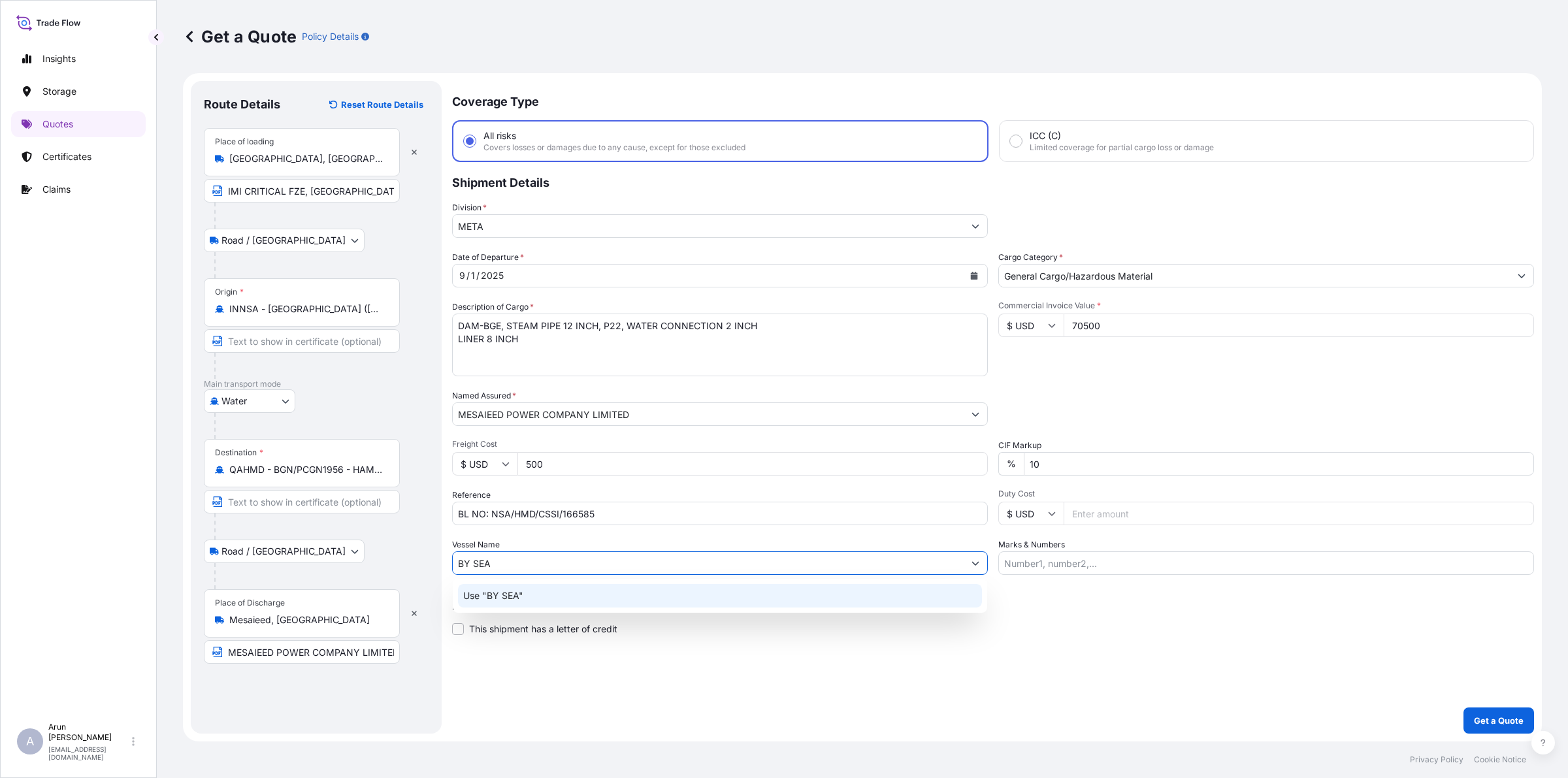
click at [490, 596] on p "Use "BY SEA"" at bounding box center [492, 596] width 60 height 13
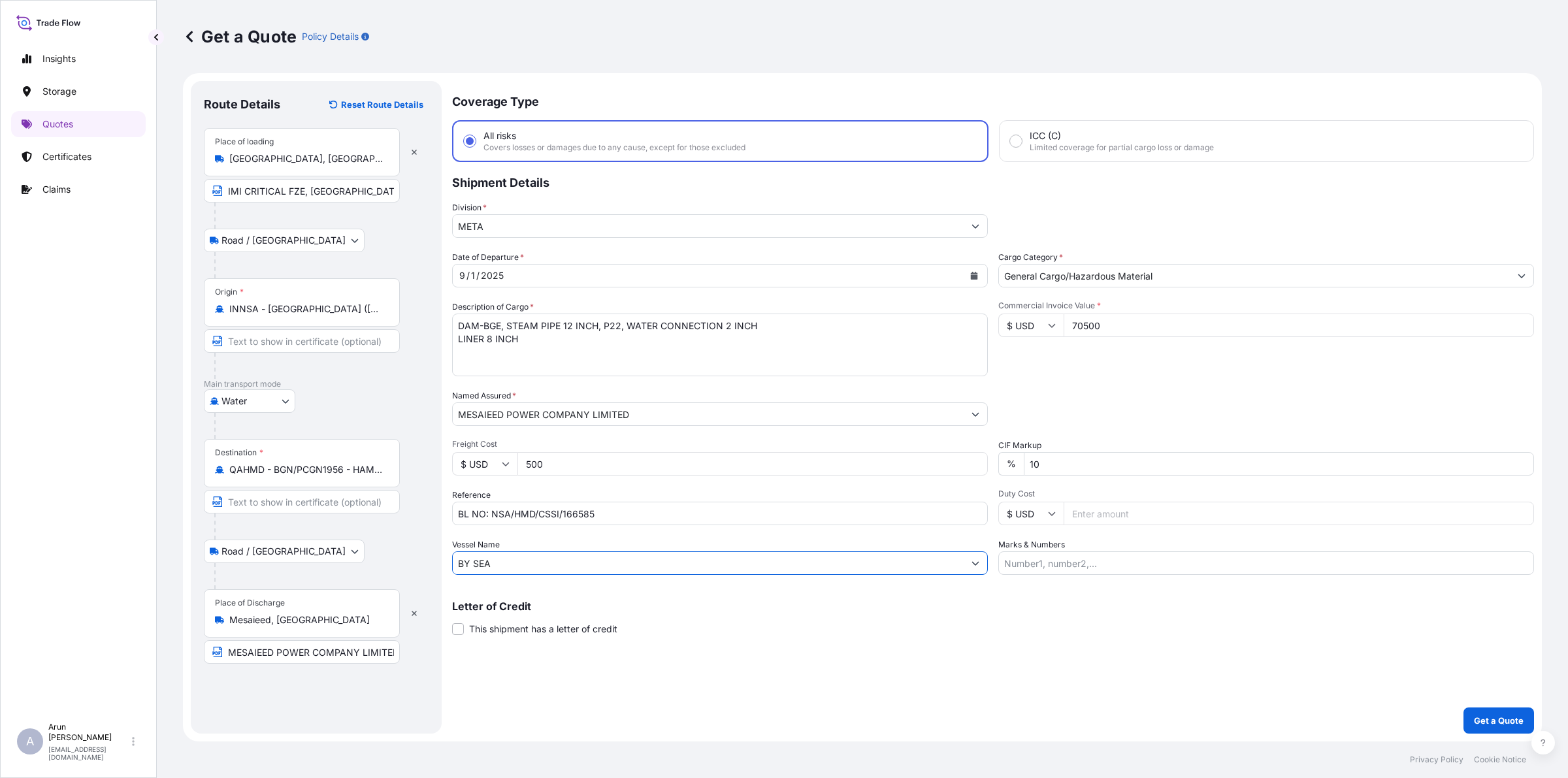
type input "BY SEA"
click at [1092, 565] on input "Marks & Numbers" at bounding box center [1266, 563] width 535 height 24
drag, startPoint x: 1064, startPoint y: 564, endPoint x: 1080, endPoint y: 567, distance: 16.3
click at [1080, 567] on input "INVOICE NO: 502 DATE: [DATE]" at bounding box center [1266, 563] width 535 height 24
click at [1154, 562] on input "INVOICE NO: PR3578939 DATE: [DATE]" at bounding box center [1266, 563] width 535 height 24
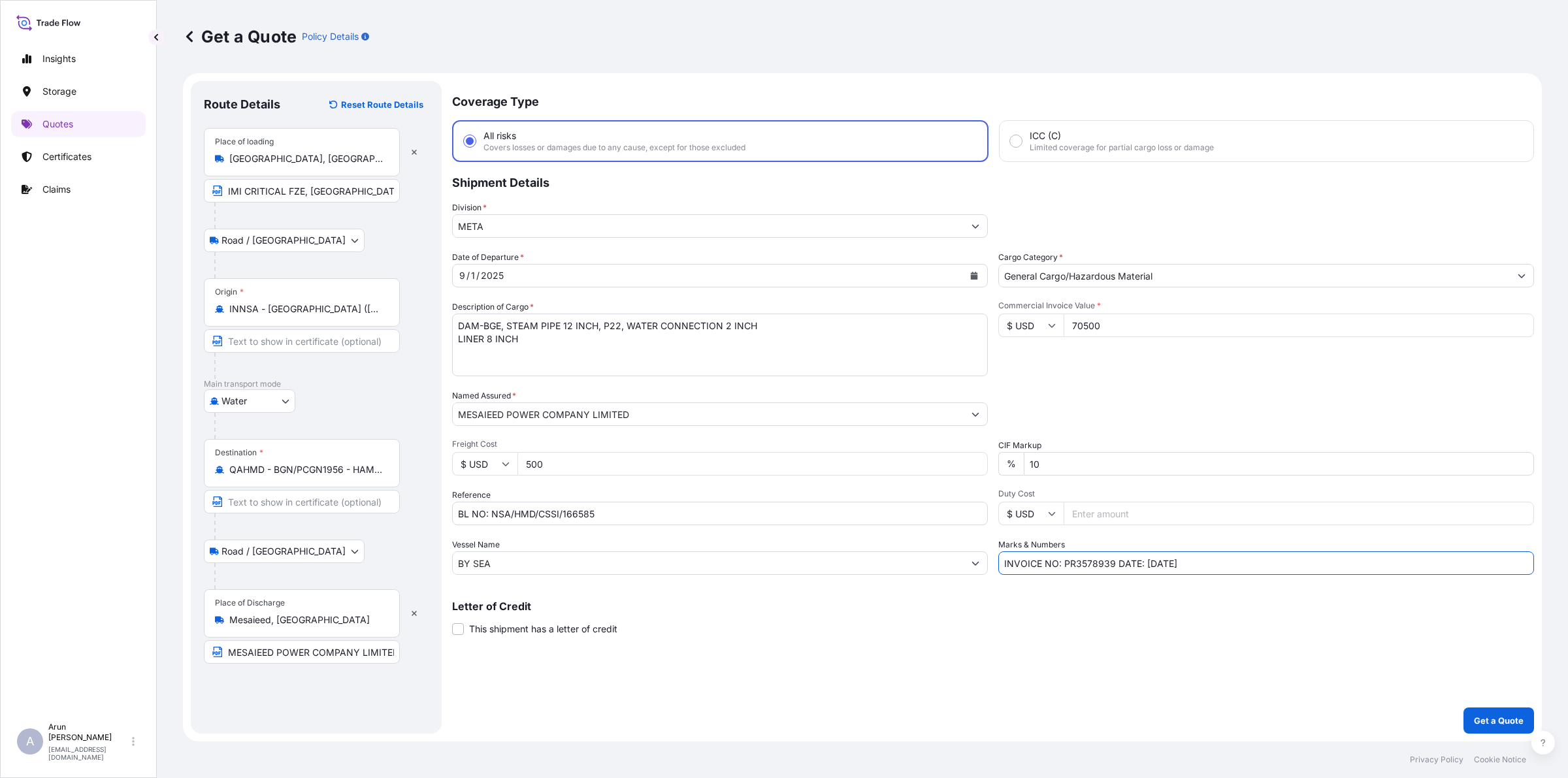
type input "INVOICE NO: PR3578939 DATE: [DATE]"
click at [1305, 564] on input "INVOICE NO: PR3578939 DATE: [DATE]" at bounding box center [1266, 563] width 535 height 24
click at [1480, 718] on p "Get a Quote" at bounding box center [1499, 720] width 49 height 13
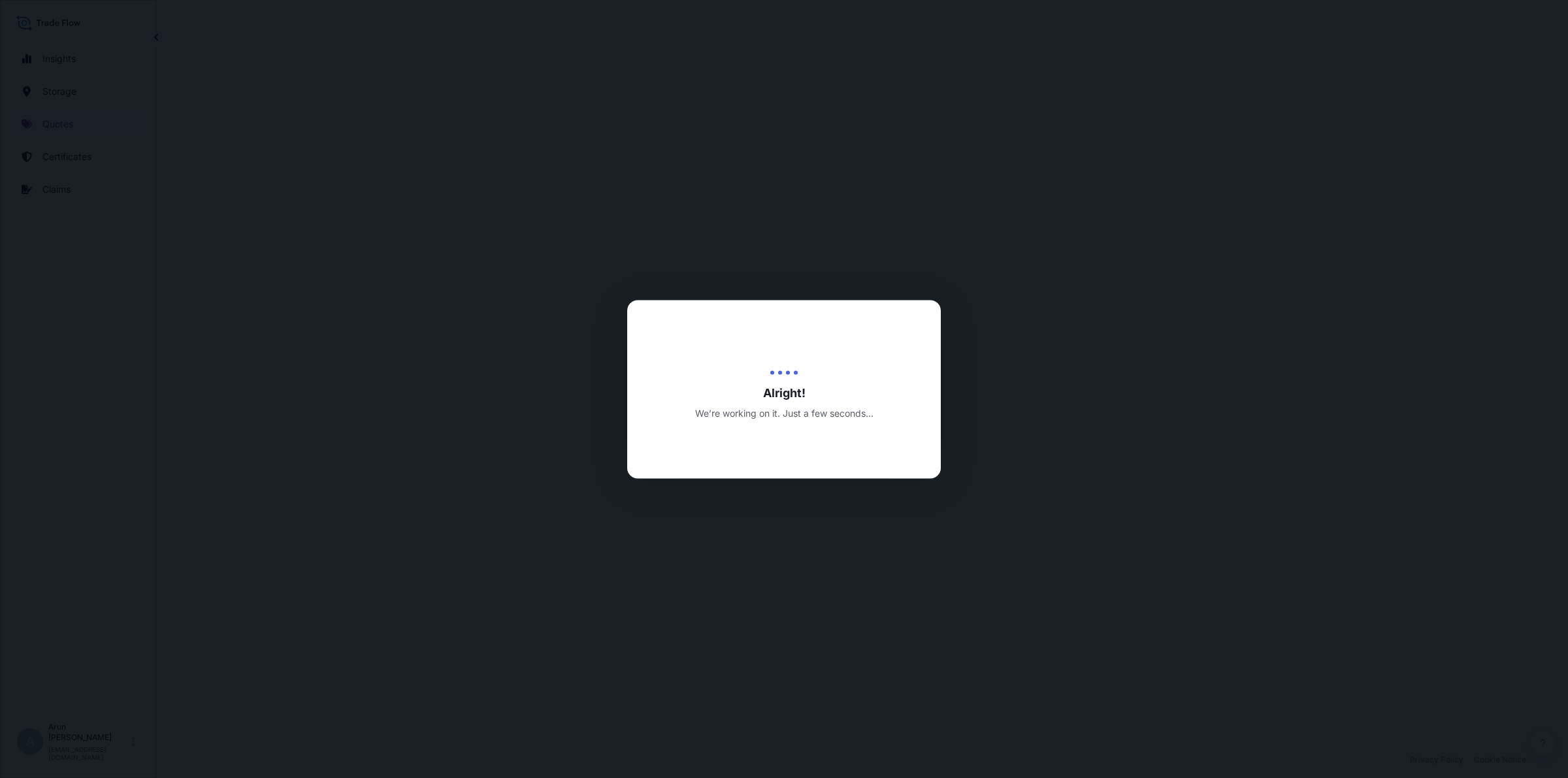
select select "Road / [GEOGRAPHIC_DATA]"
select select "Water"
select select "Road / [GEOGRAPHIC_DATA]"
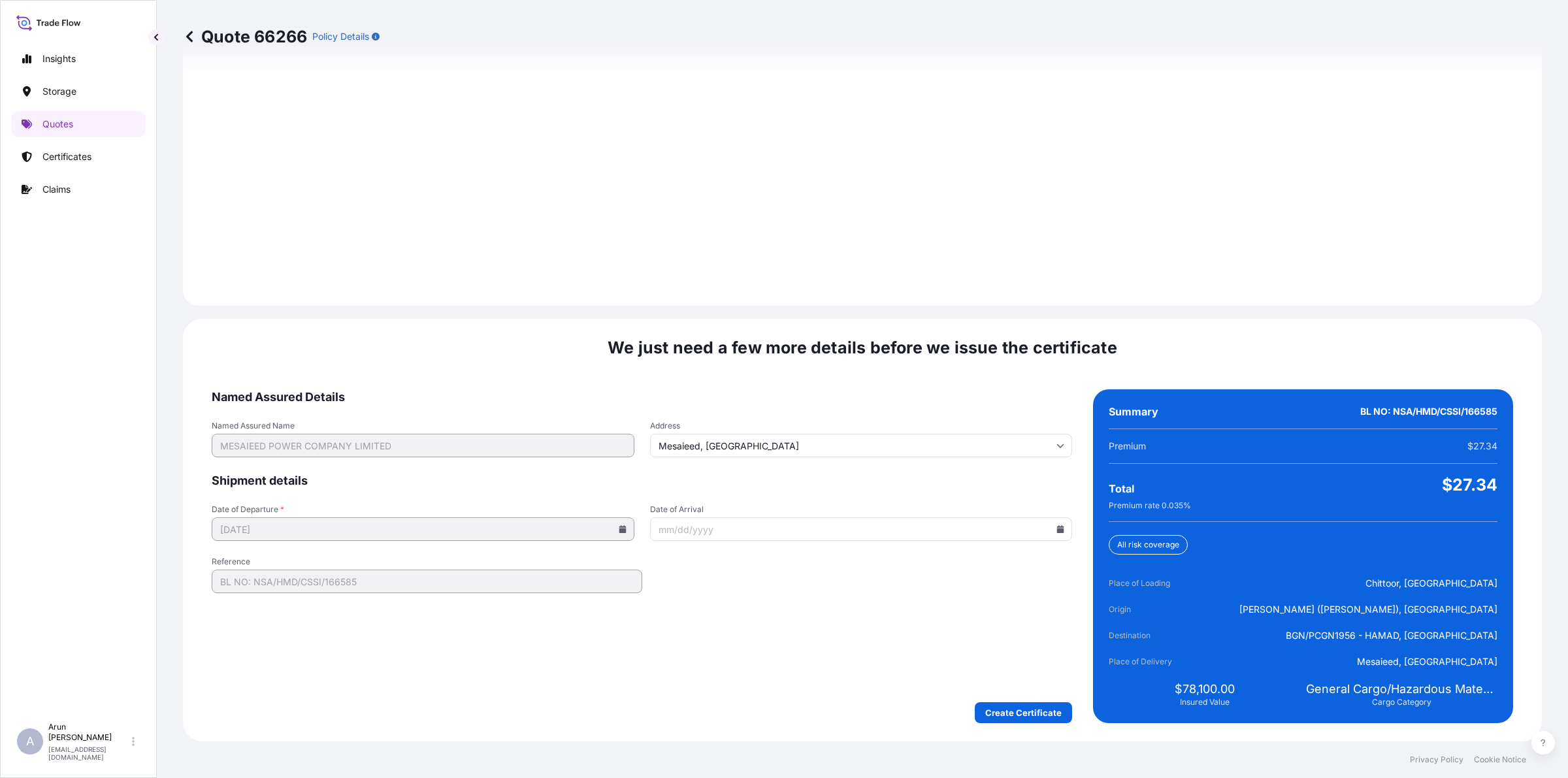
scroll to position [1804, 0]
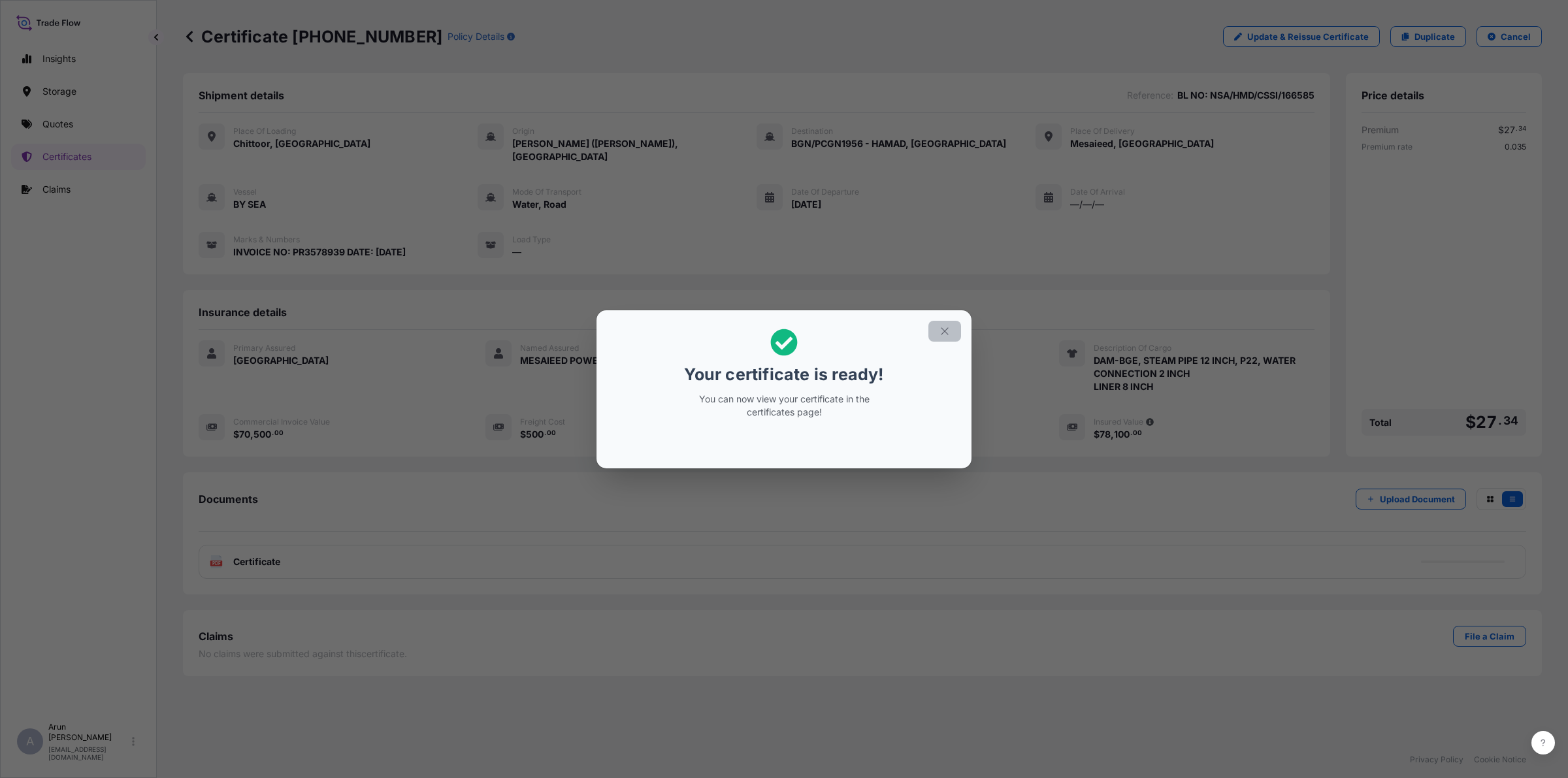
click at [949, 338] on button "button" at bounding box center [944, 331] width 33 height 21
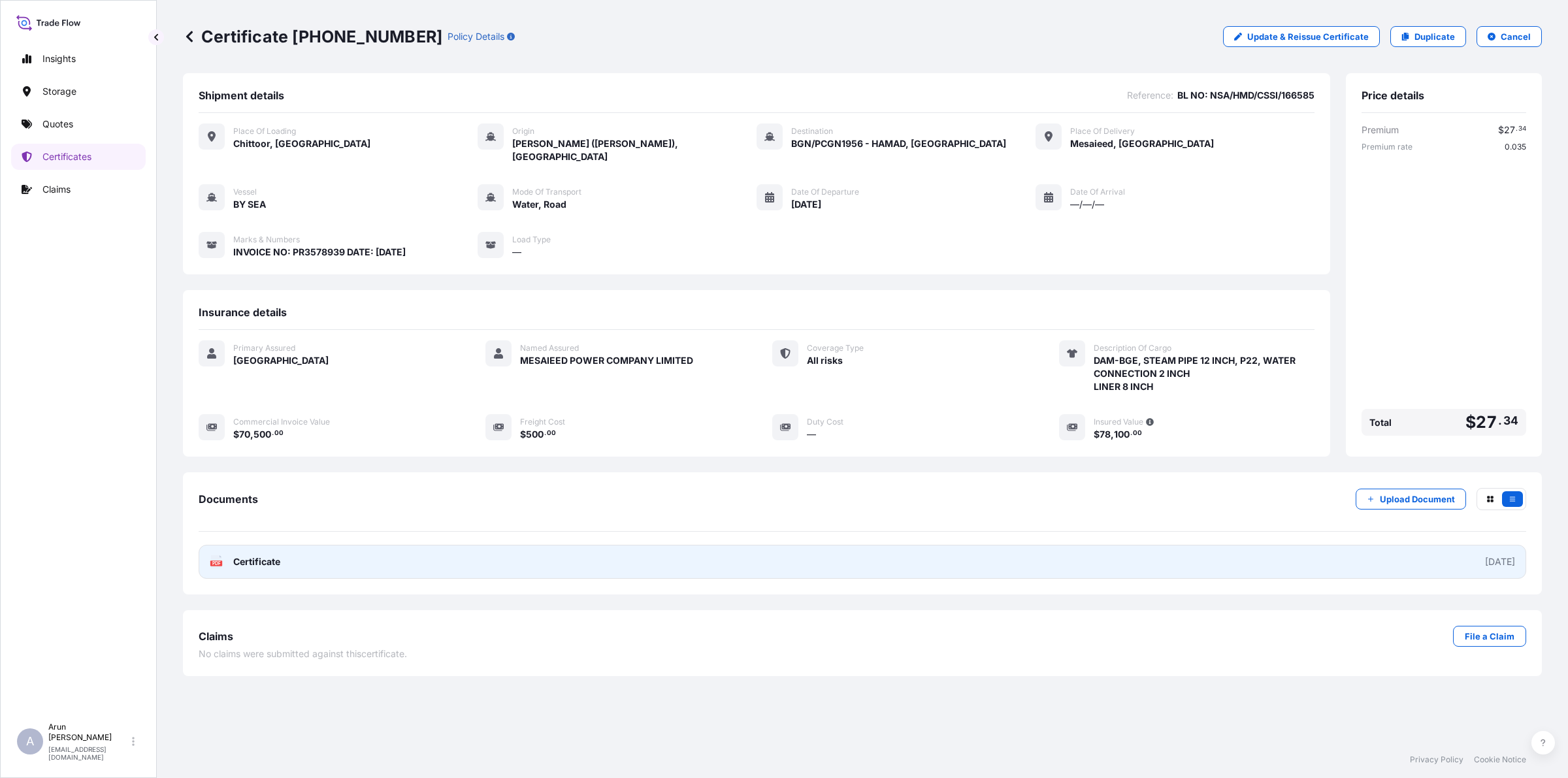
click at [336, 547] on link "PDF Certificate [DATE]" at bounding box center [862, 561] width 1327 height 34
